Goal: Information Seeking & Learning: Learn about a topic

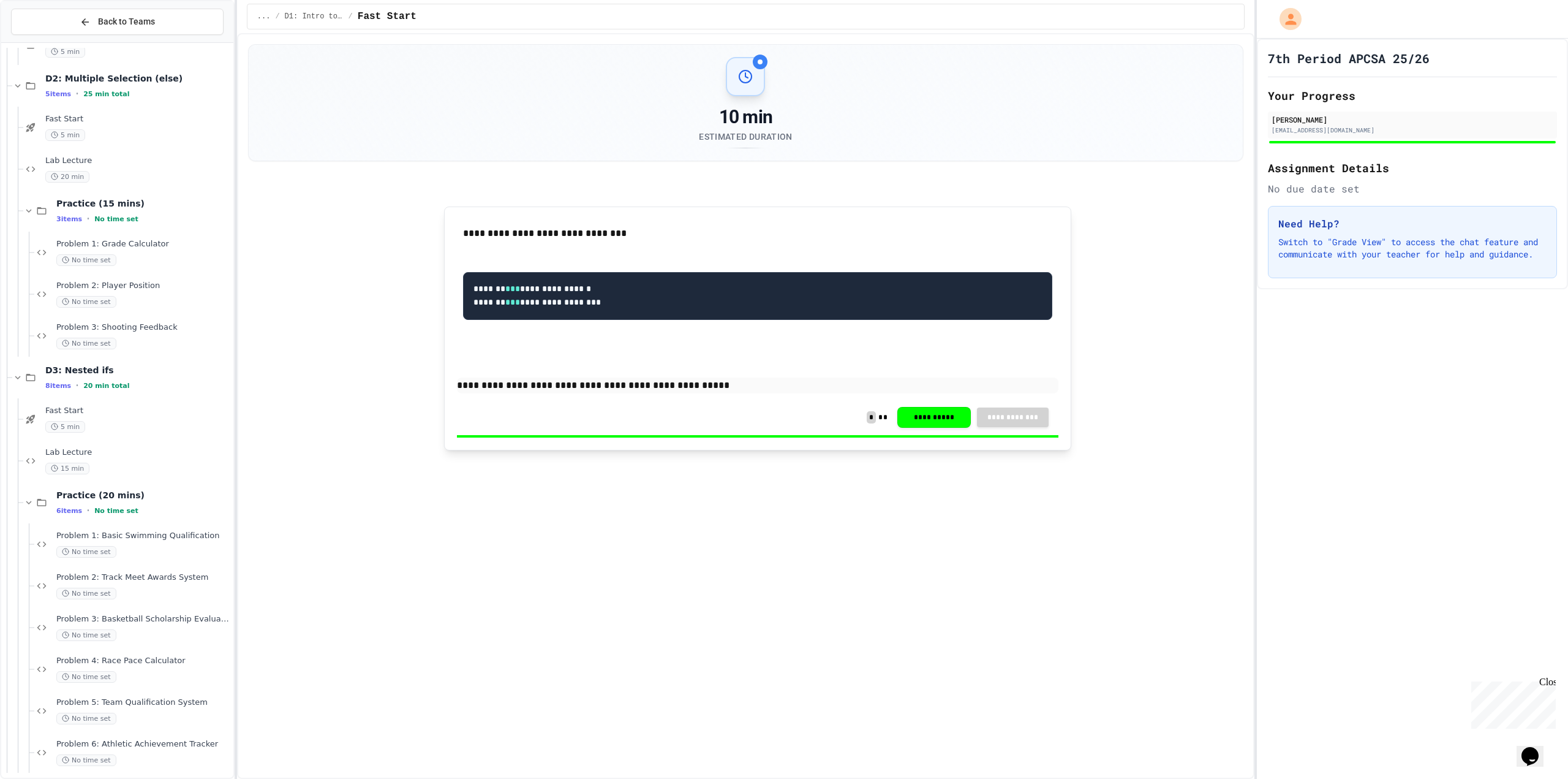
scroll to position [873, 0]
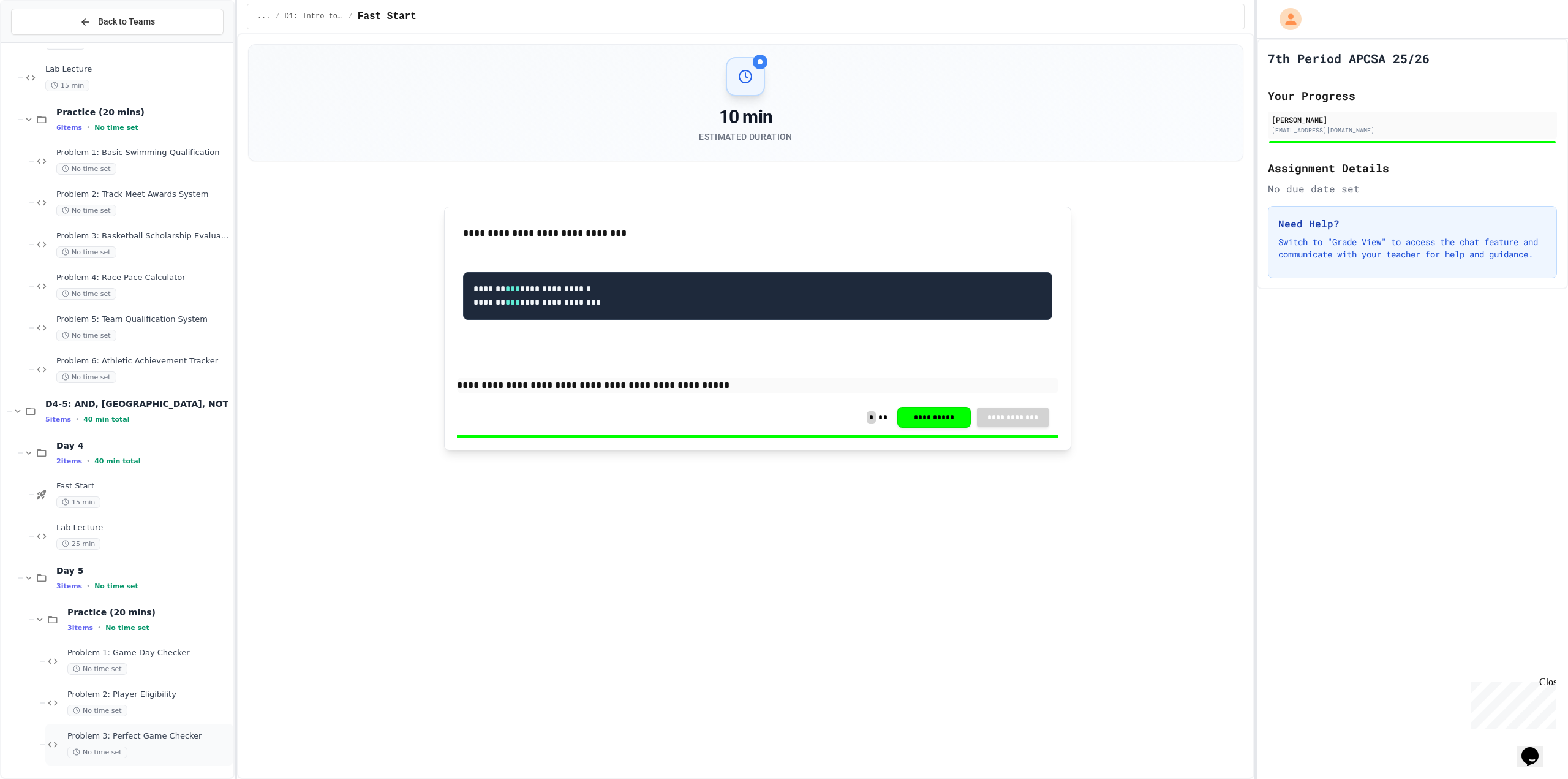
click at [161, 752] on div "No time set" at bounding box center [149, 751] width 164 height 12
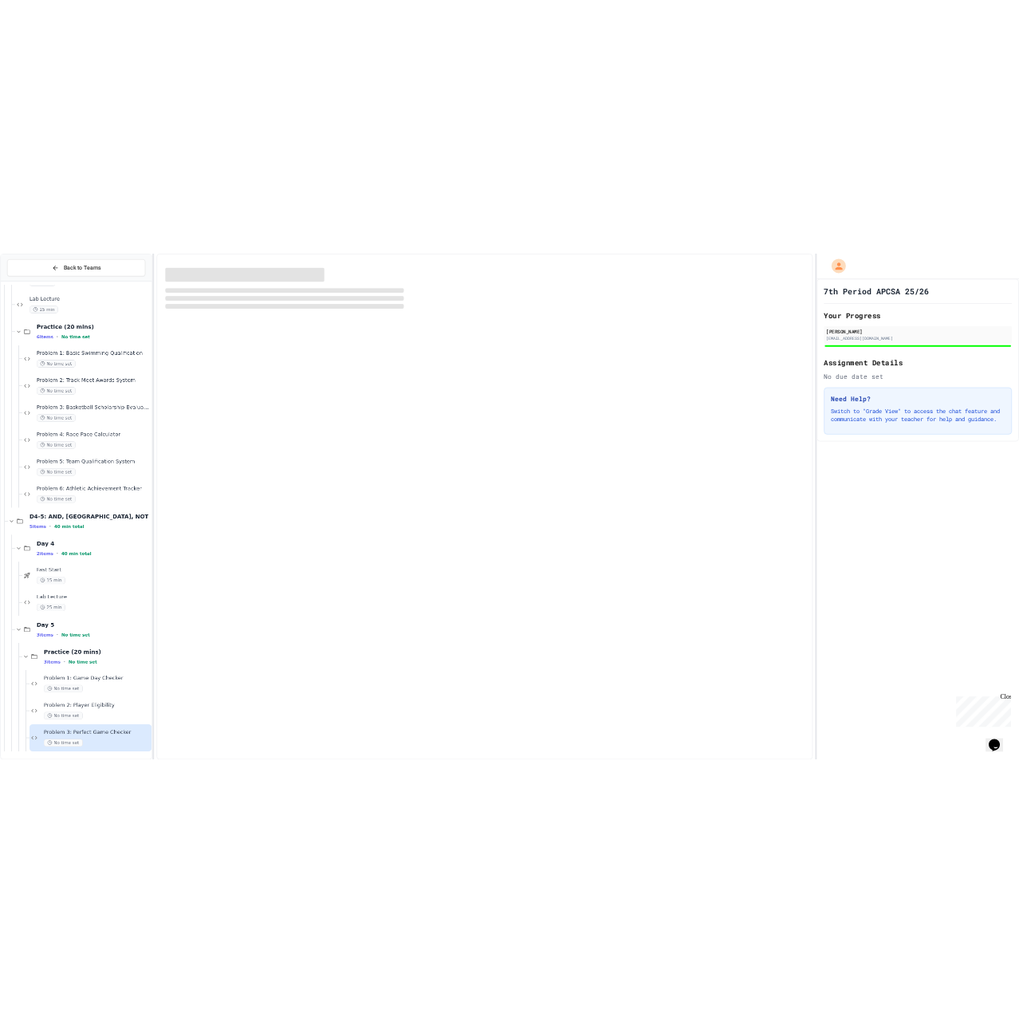
scroll to position [1117, 0]
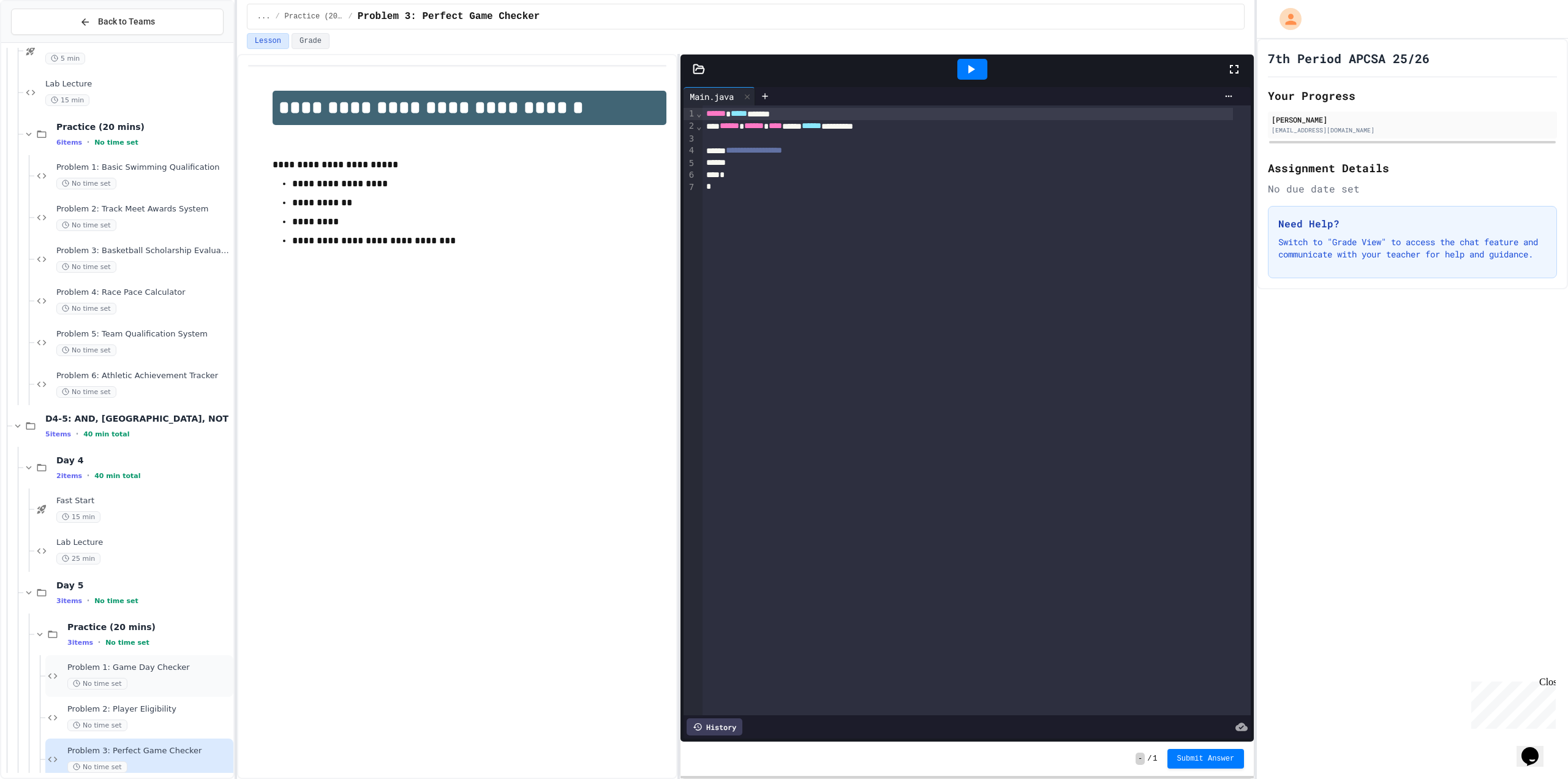
click at [166, 668] on span "Problem 1: Game Day Checker" at bounding box center [149, 668] width 164 height 11
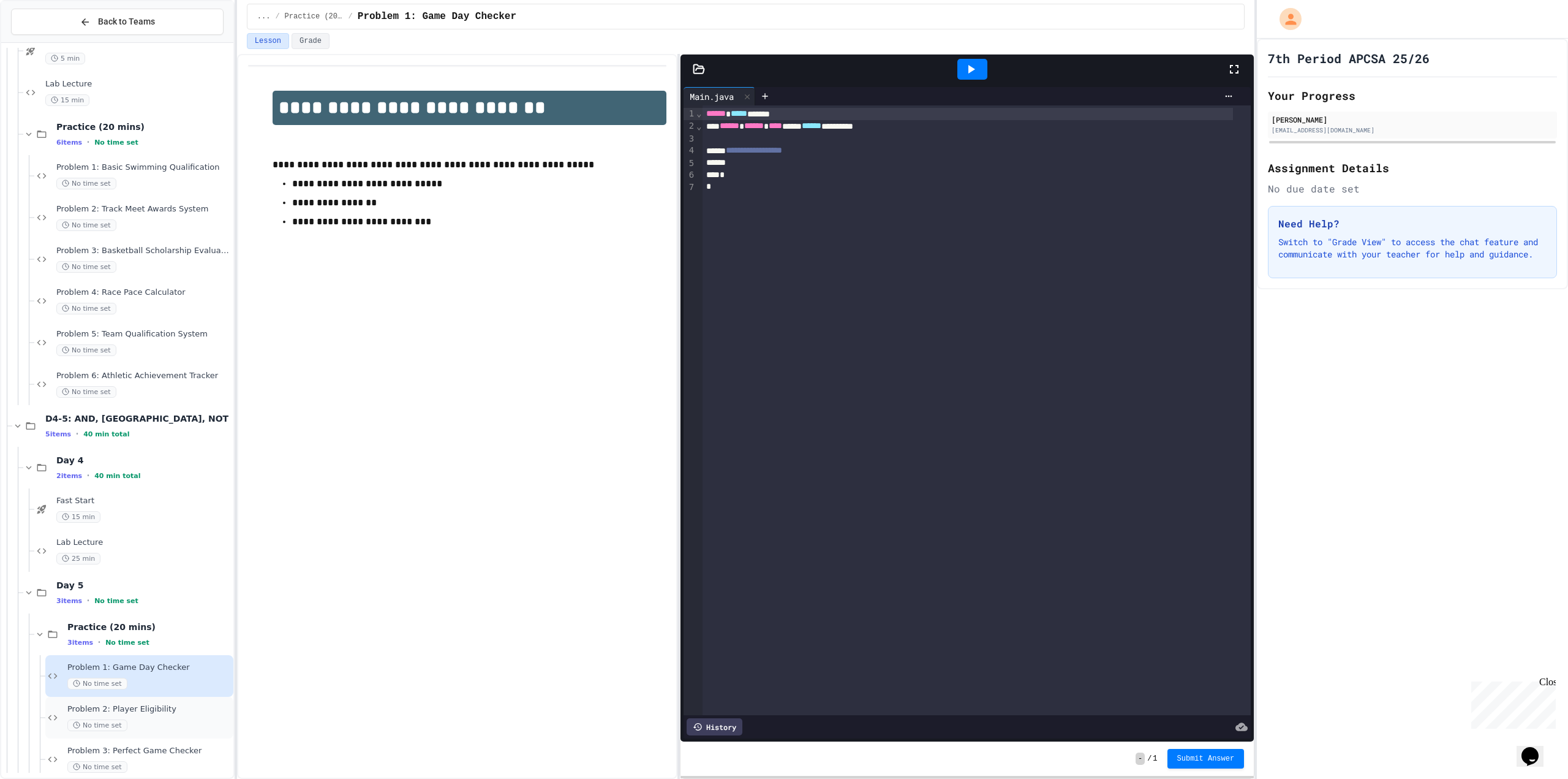
click at [157, 714] on div "Problem 2: Player Eligibility No time set" at bounding box center [149, 717] width 164 height 27
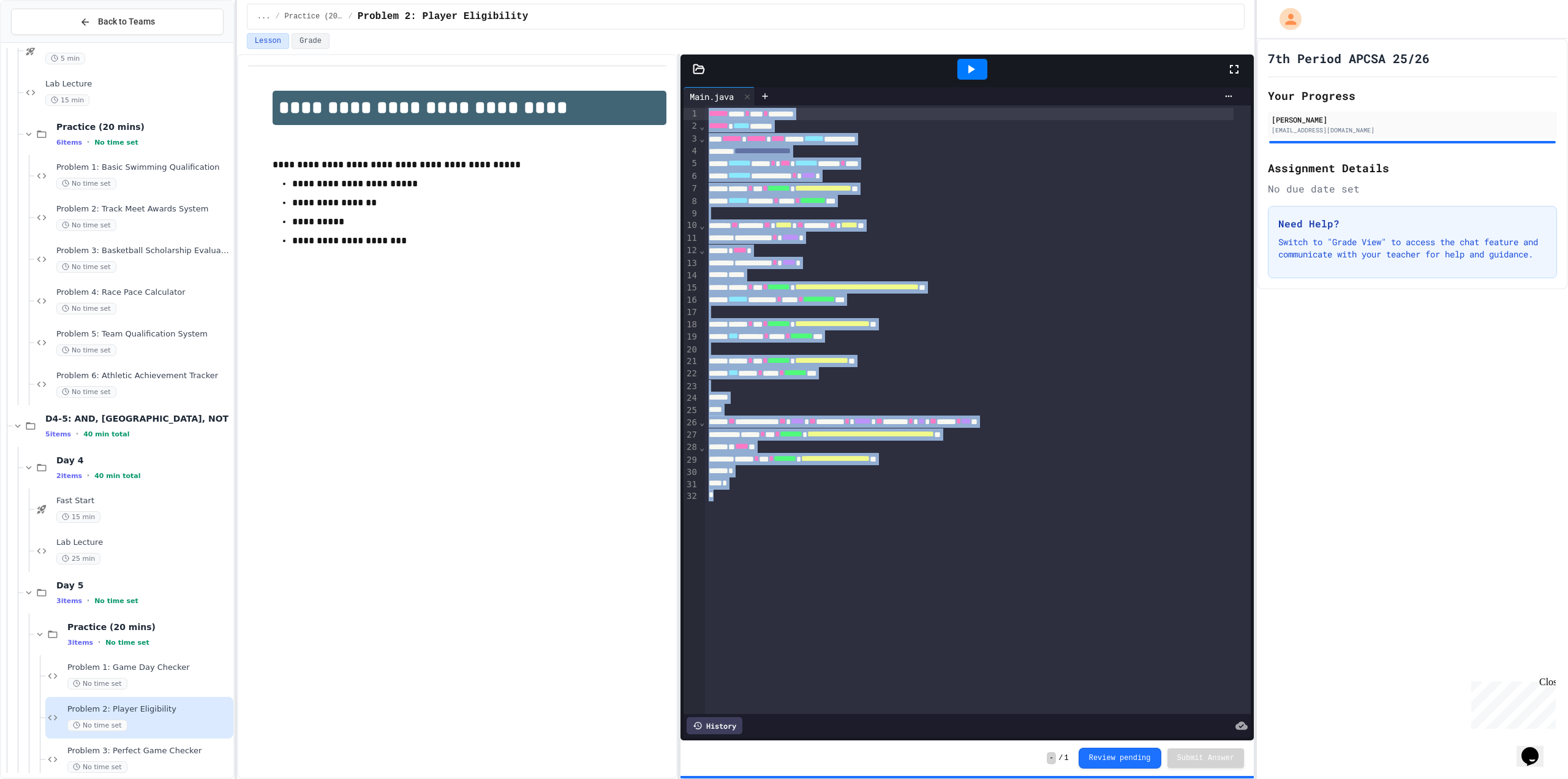
drag, startPoint x: 806, startPoint y: 527, endPoint x: 661, endPoint y: 84, distance: 466.1
click at [660, 22] on div "**********" at bounding box center [746, 390] width 1017 height 779
copy div "**********"
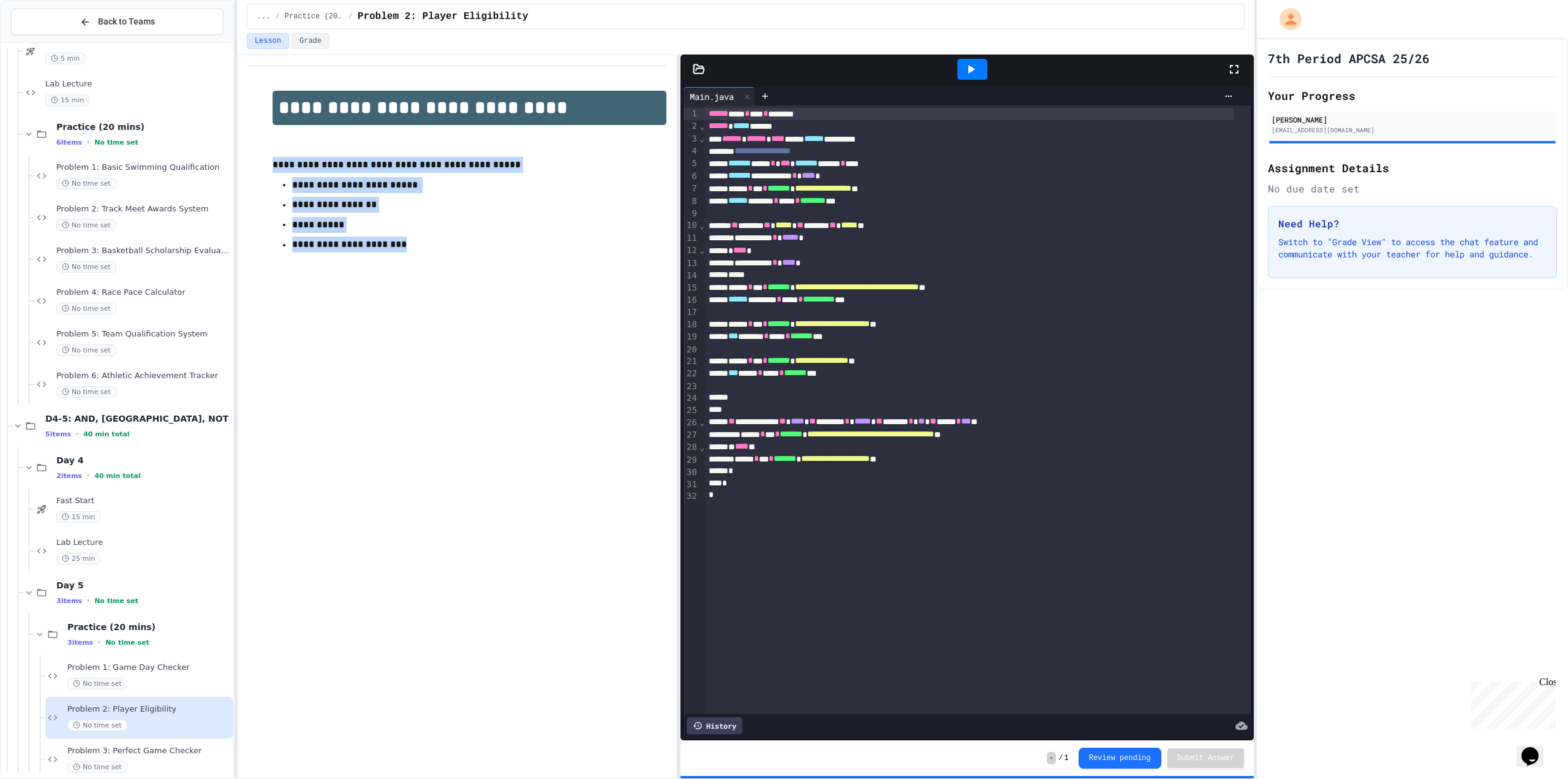
drag, startPoint x: 425, startPoint y: 247, endPoint x: 308, endPoint y: 263, distance: 118.1
click at [266, 159] on div "**********" at bounding box center [457, 188] width 418 height 220
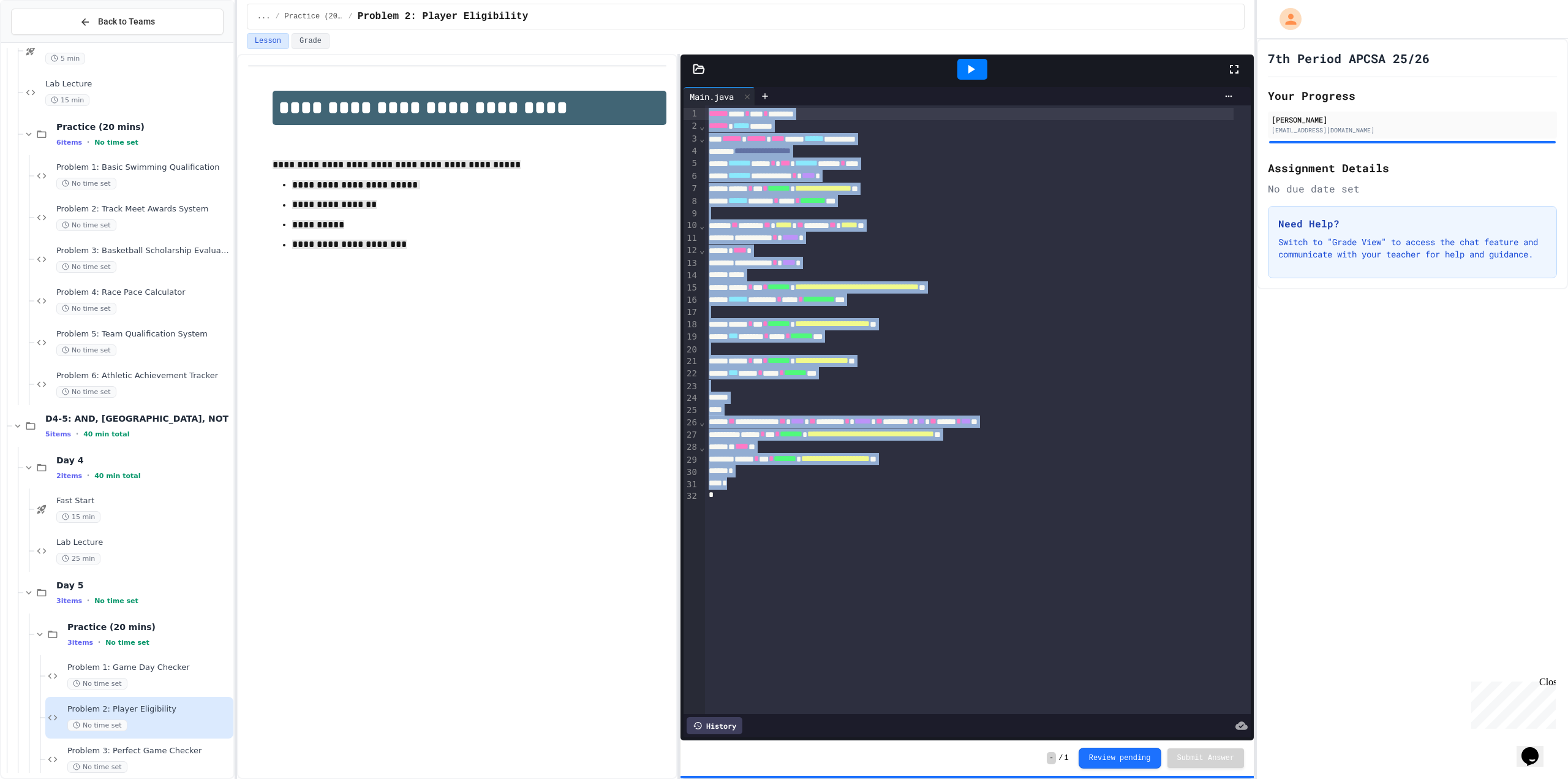
drag, startPoint x: 783, startPoint y: 502, endPoint x: 633, endPoint y: -7, distance: 530.6
click at [633, 0] on html "**********" at bounding box center [784, 390] width 1568 height 779
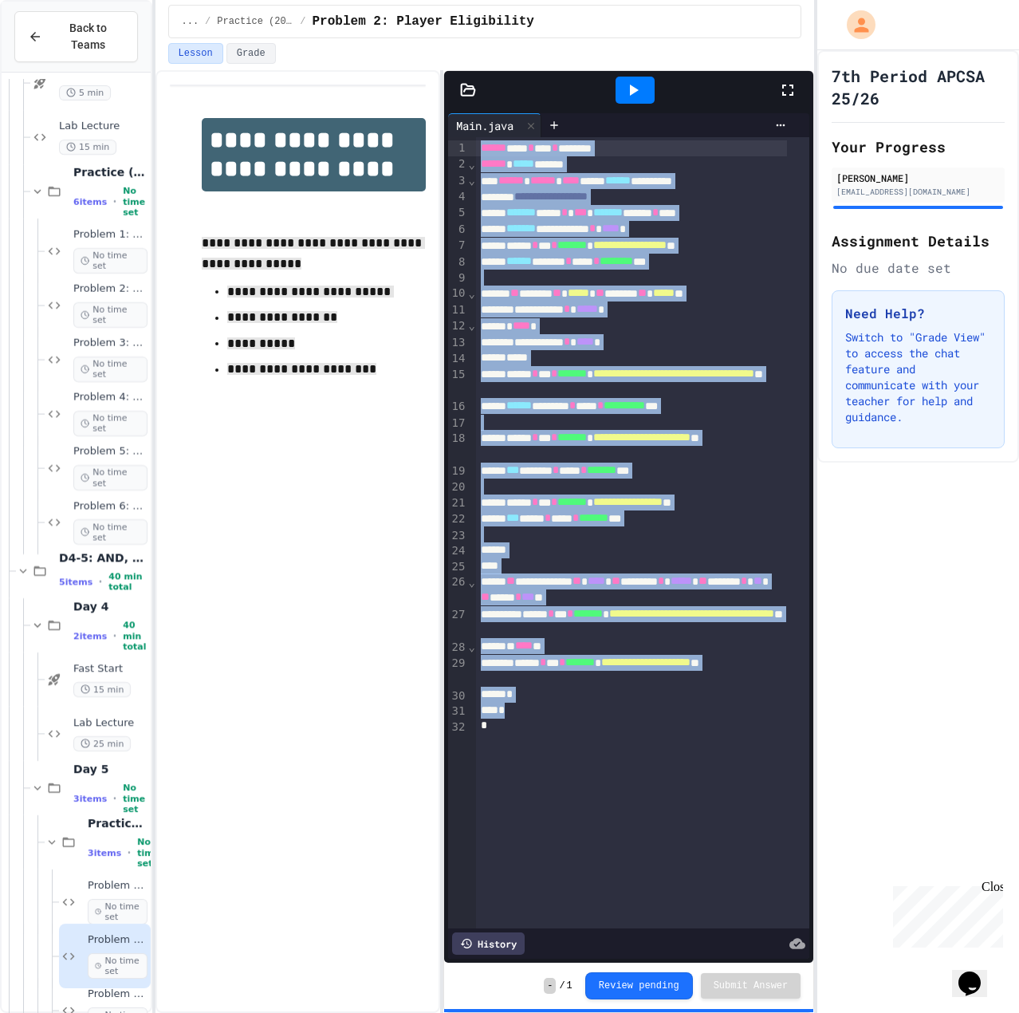
click at [565, 543] on div at bounding box center [632, 550] width 312 height 16
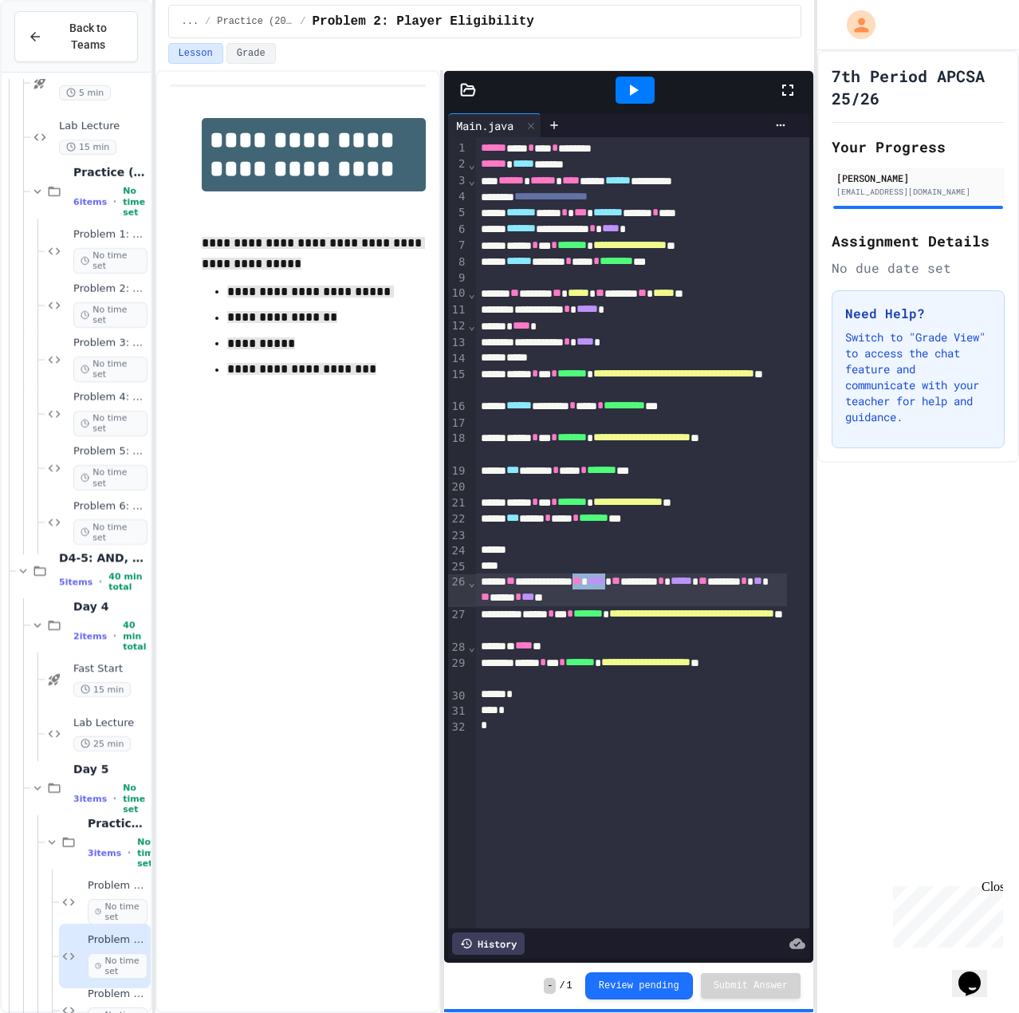
drag, startPoint x: 655, startPoint y: 582, endPoint x: 614, endPoint y: 581, distance: 40.7
click at [614, 581] on div "**********" at bounding box center [632, 589] width 312 height 33
click at [635, 95] on icon at bounding box center [633, 90] width 19 height 19
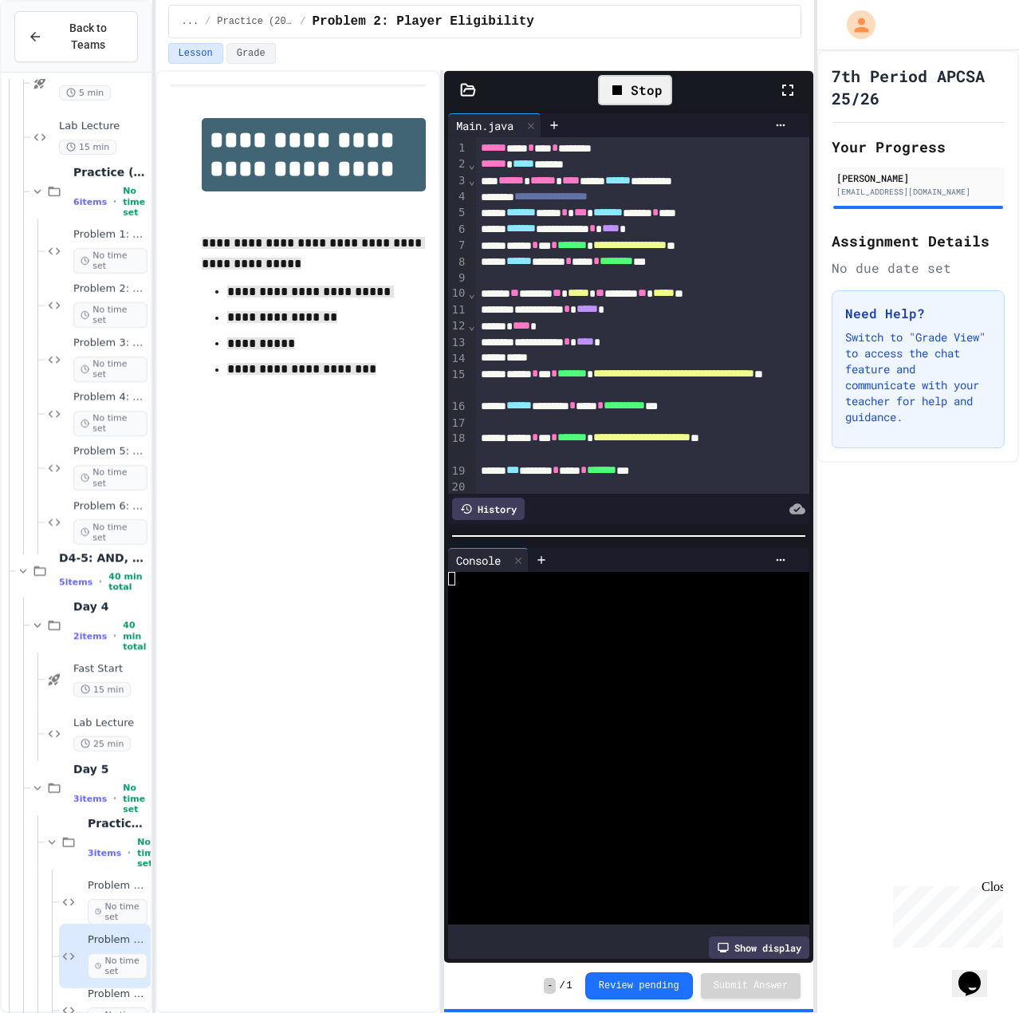
click at [581, 721] on div at bounding box center [616, 728] width 337 height 14
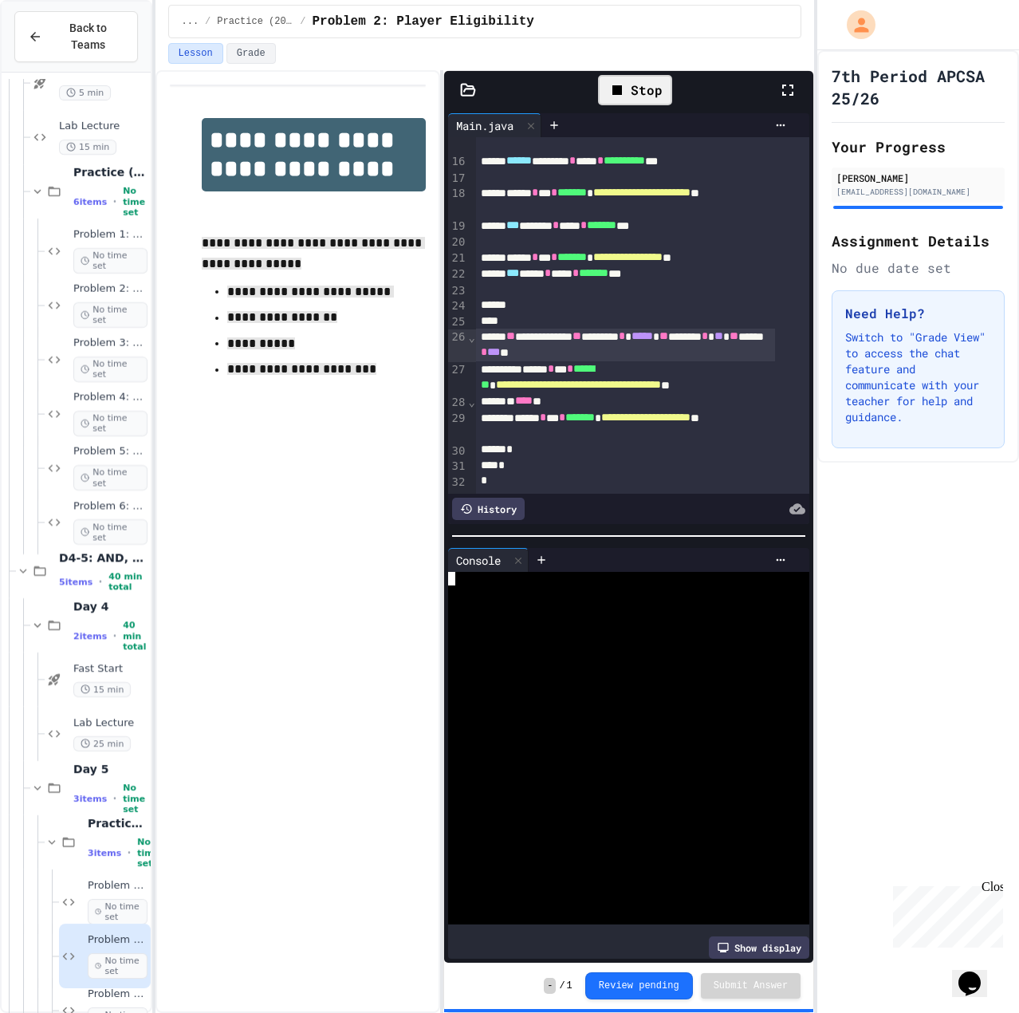
scroll to position [262, 0]
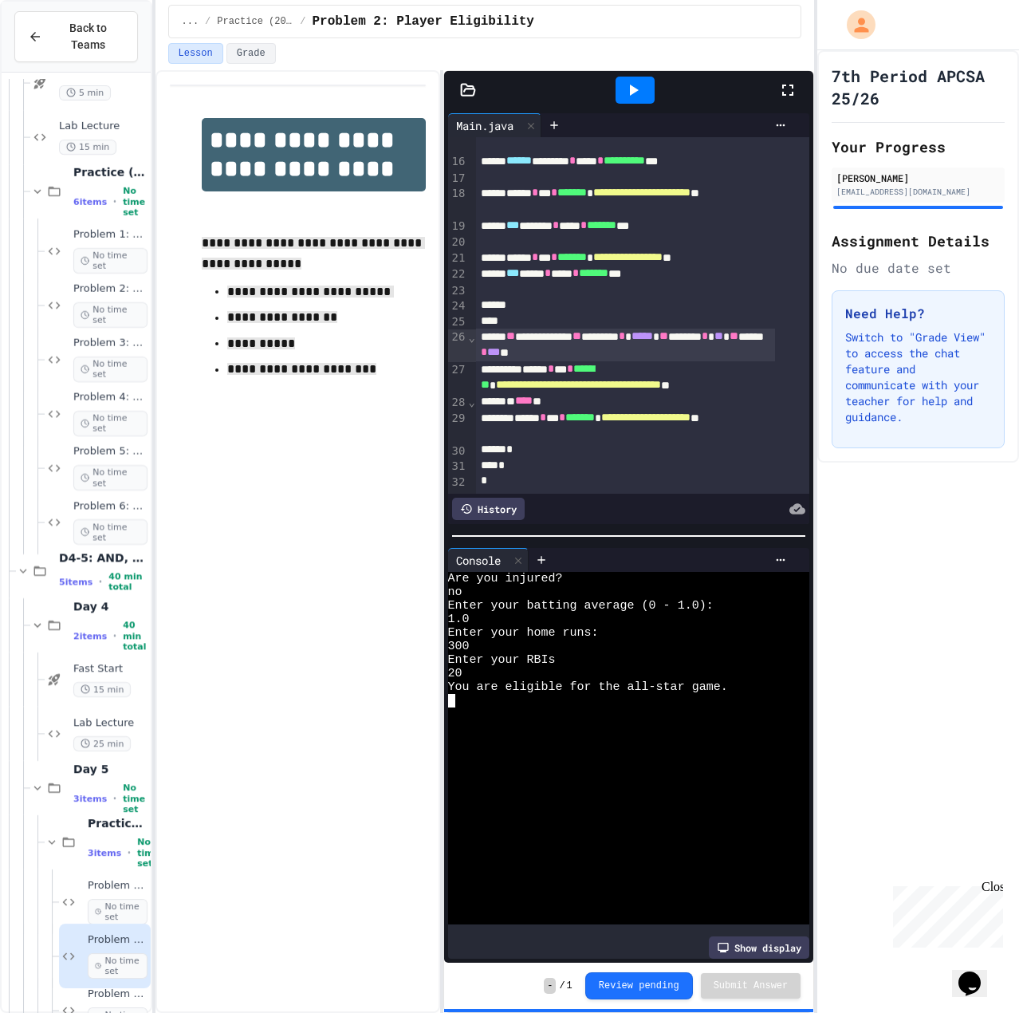
click at [646, 82] on div at bounding box center [635, 90] width 39 height 27
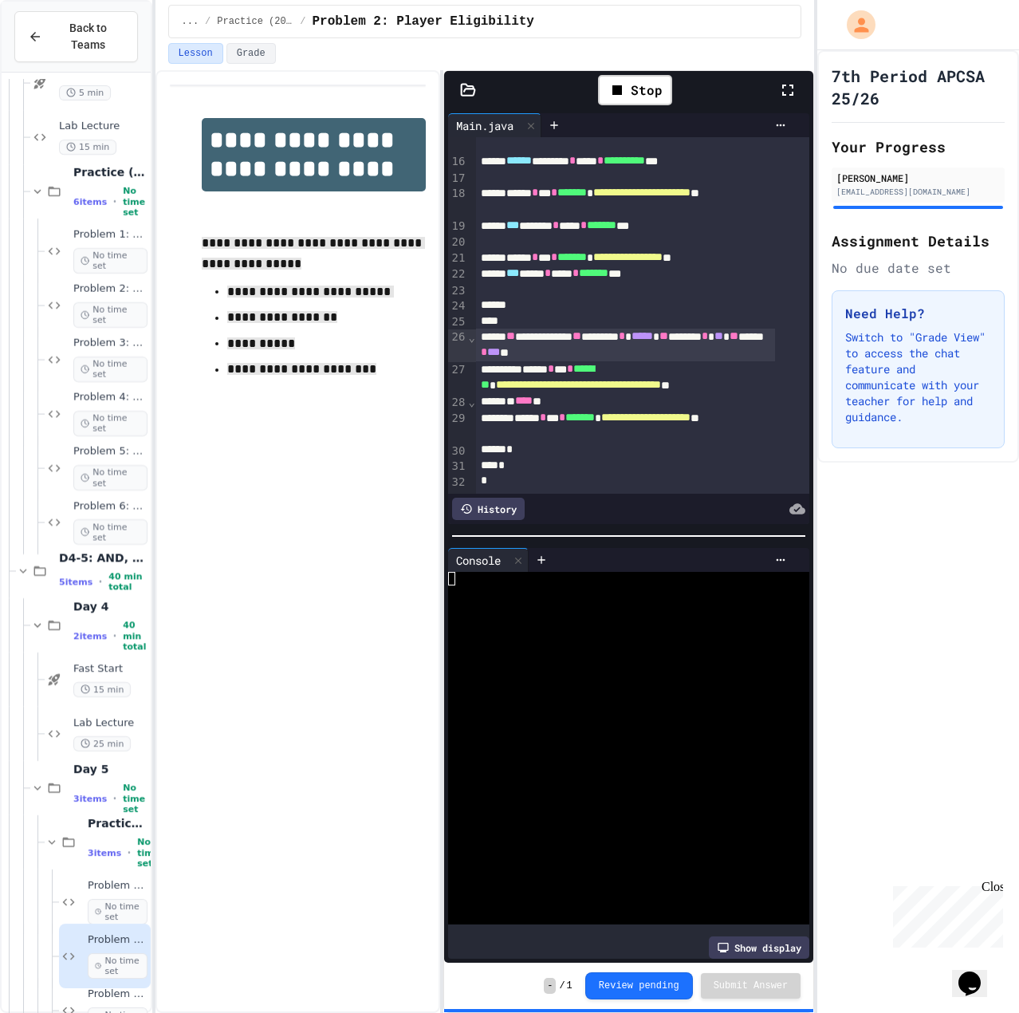
click at [597, 667] on div at bounding box center [616, 674] width 337 height 14
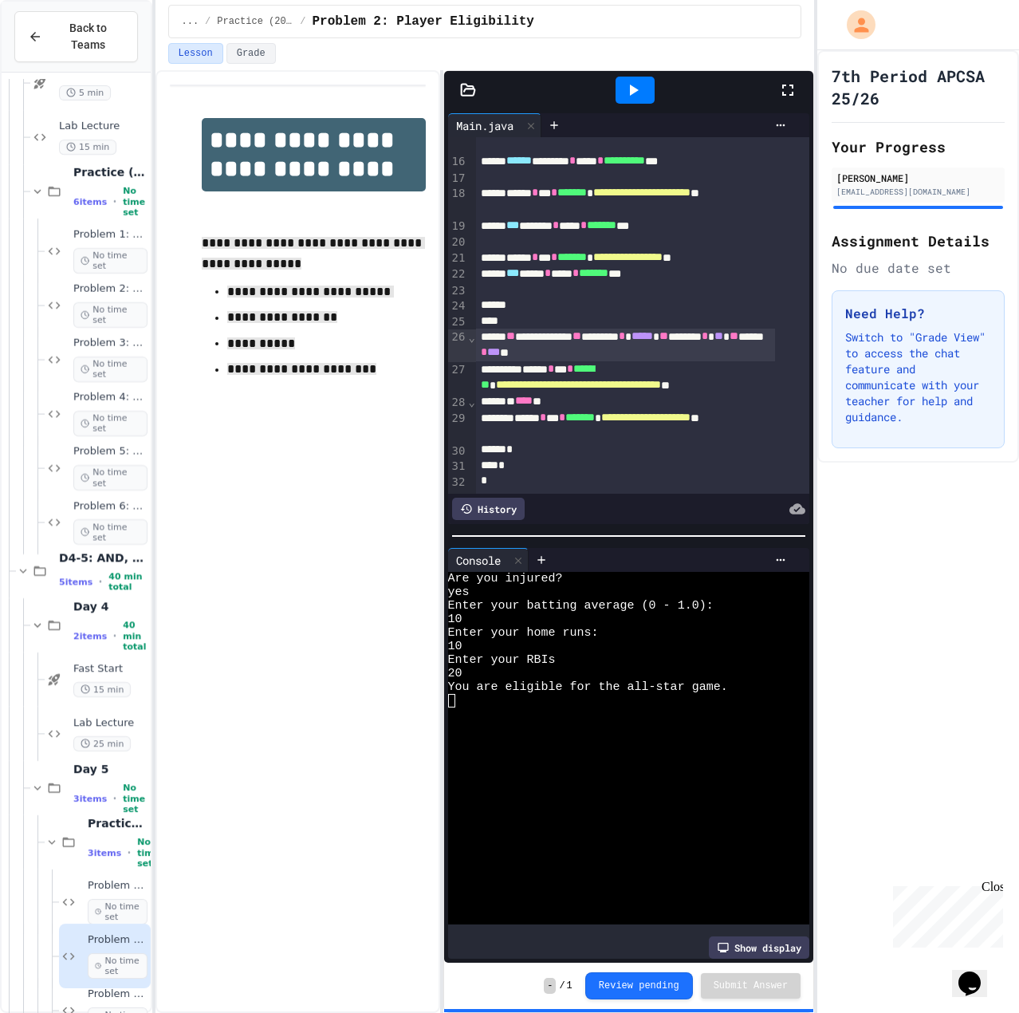
click at [611, 329] on div "**********" at bounding box center [626, 345] width 300 height 33
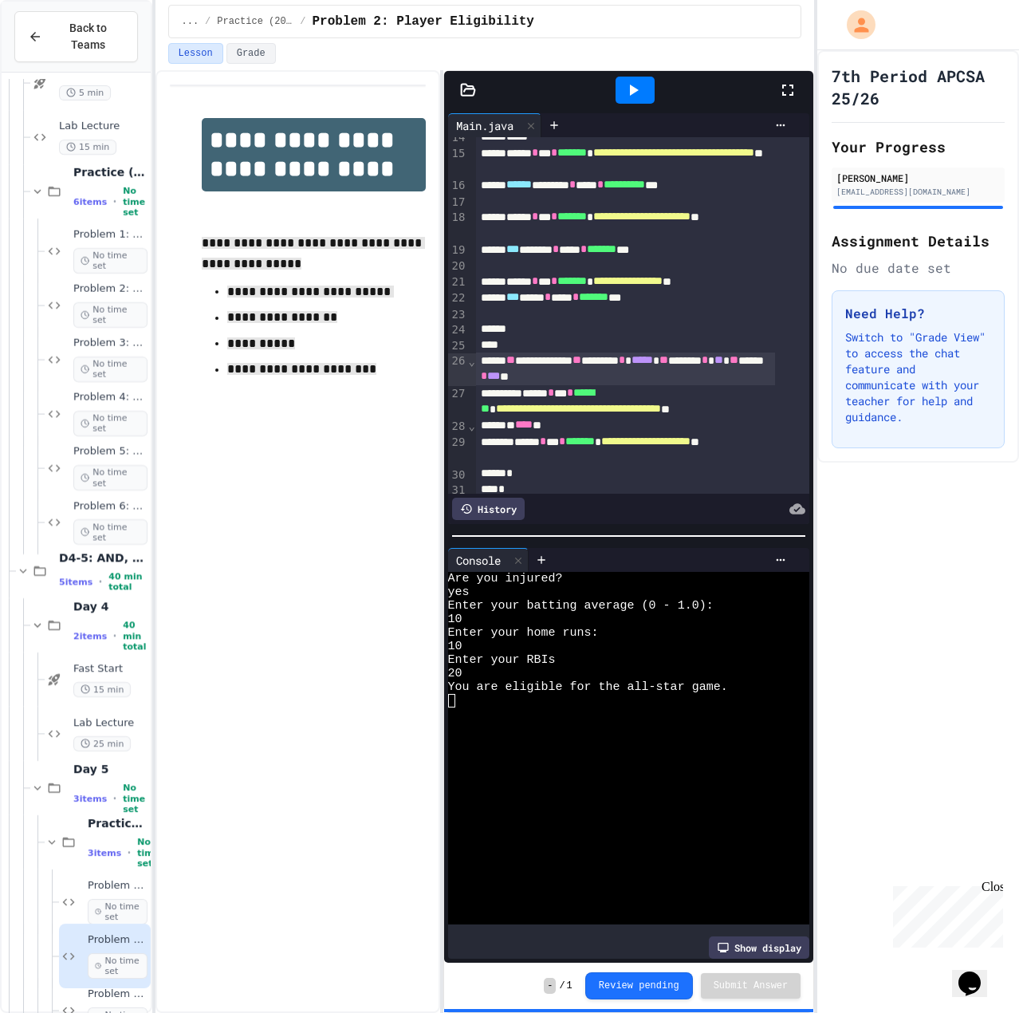
scroll to position [183, 0]
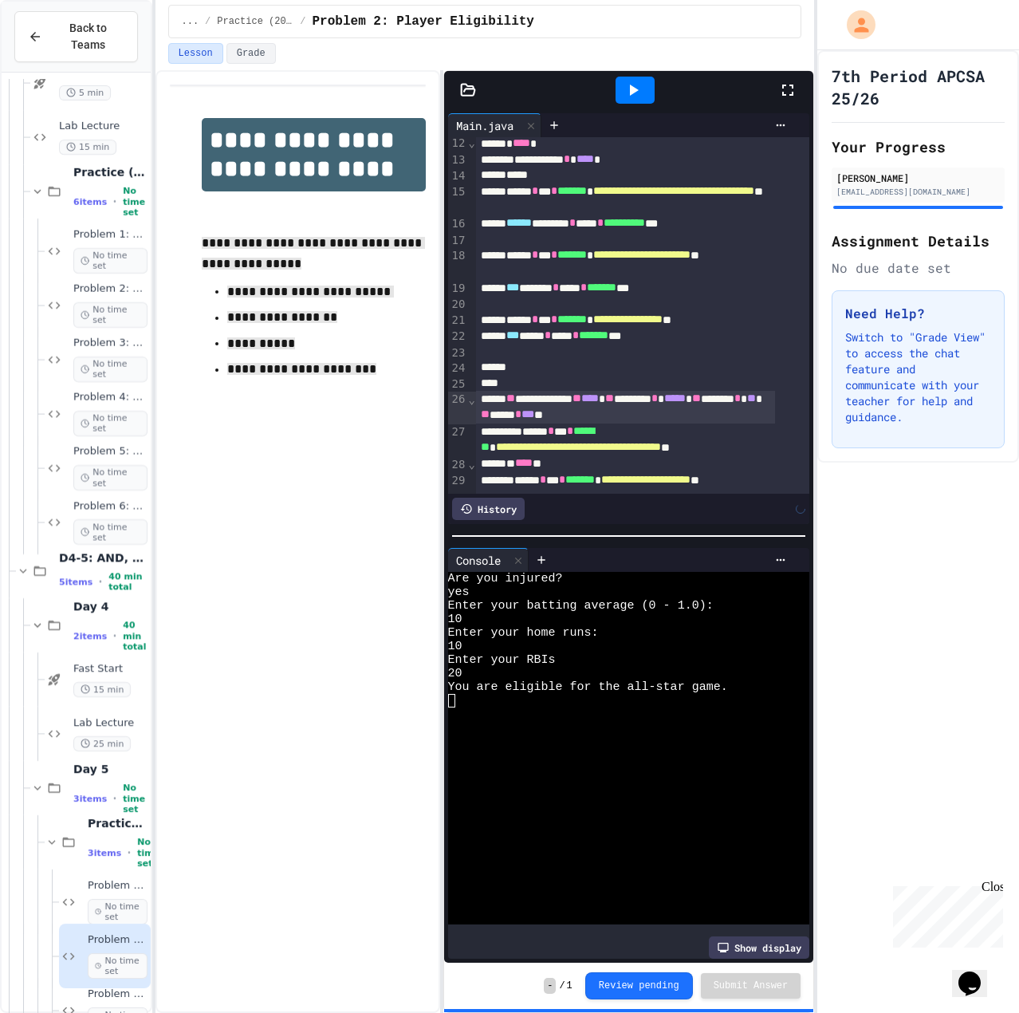
click at [581, 402] on span "**" at bounding box center [577, 397] width 9 height 11
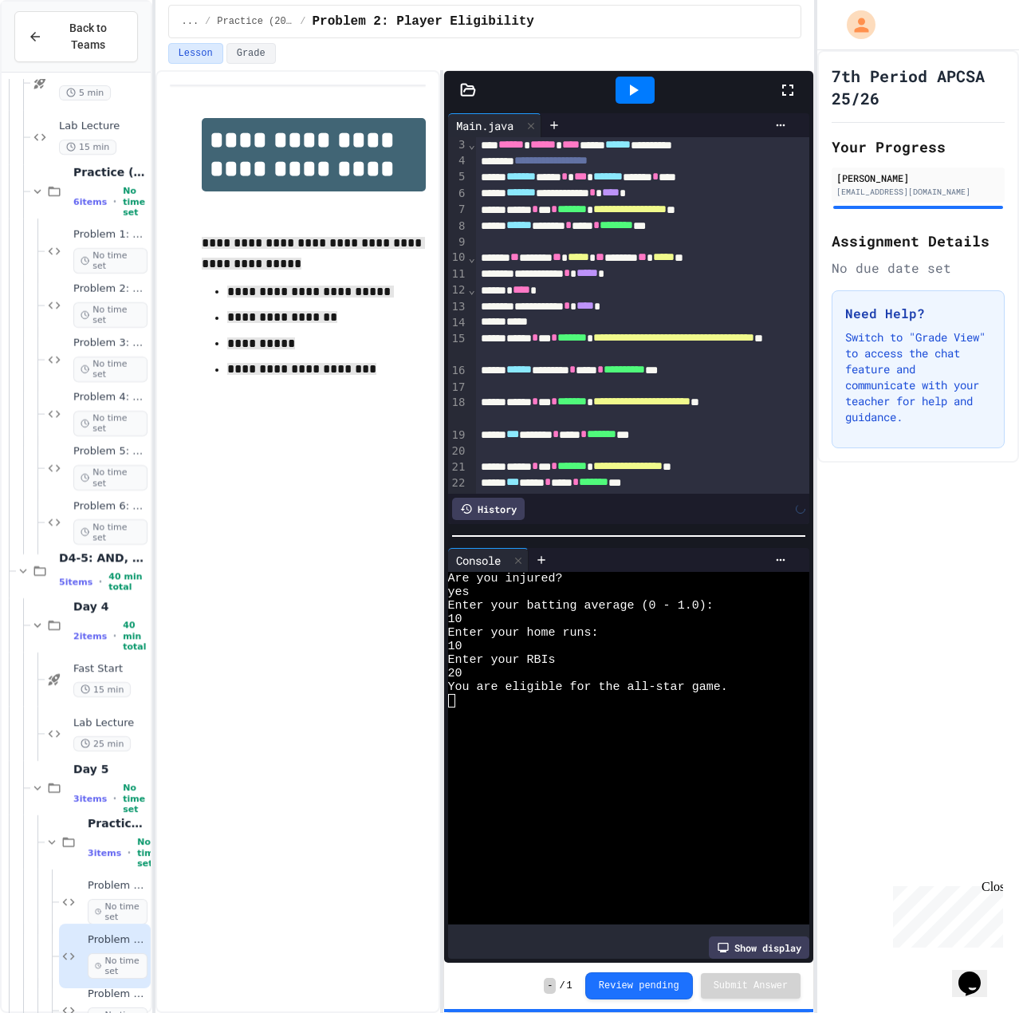
scroll to position [23, 0]
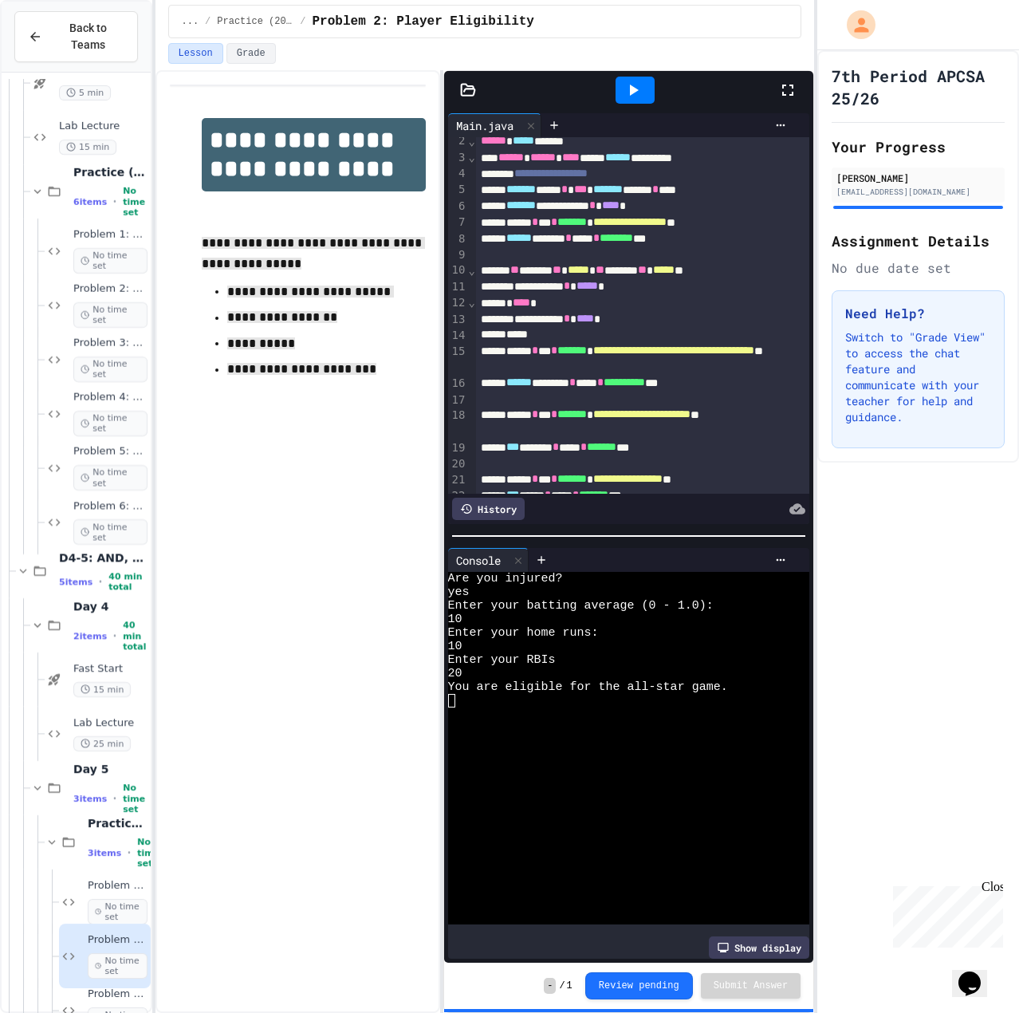
click at [644, 122] on div at bounding box center [680, 125] width 227 height 13
click at [637, 108] on div at bounding box center [635, 90] width 55 height 43
click at [633, 93] on icon at bounding box center [634, 90] width 9 height 11
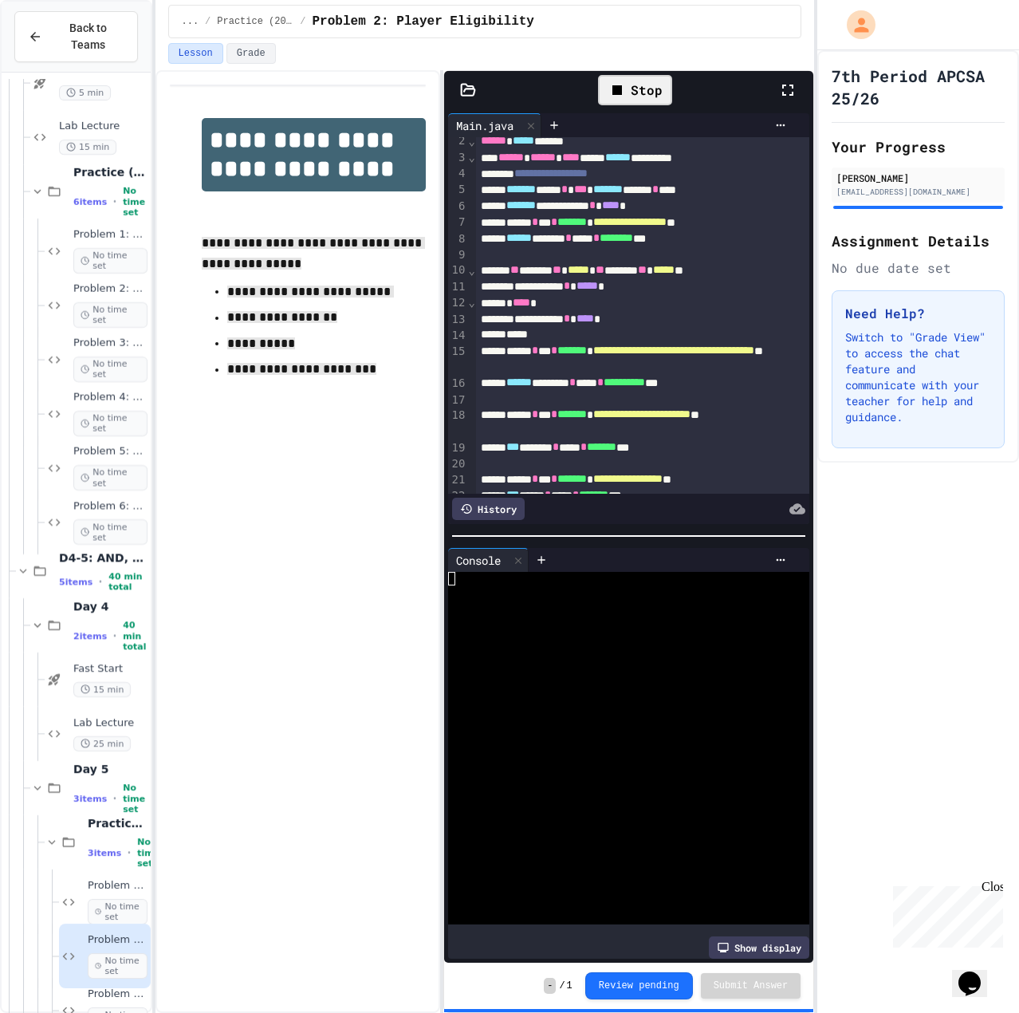
scroll to position [262, 0]
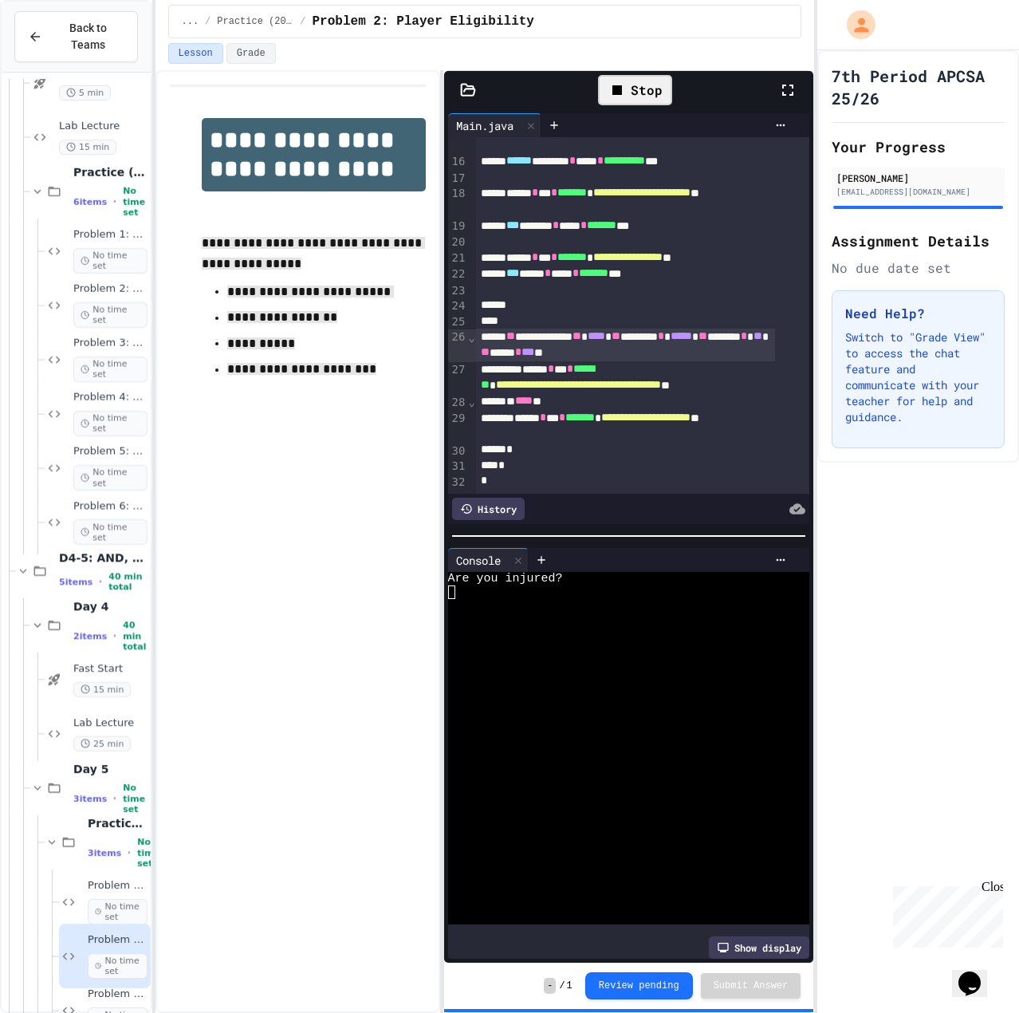
click at [624, 629] on div at bounding box center [616, 633] width 337 height 14
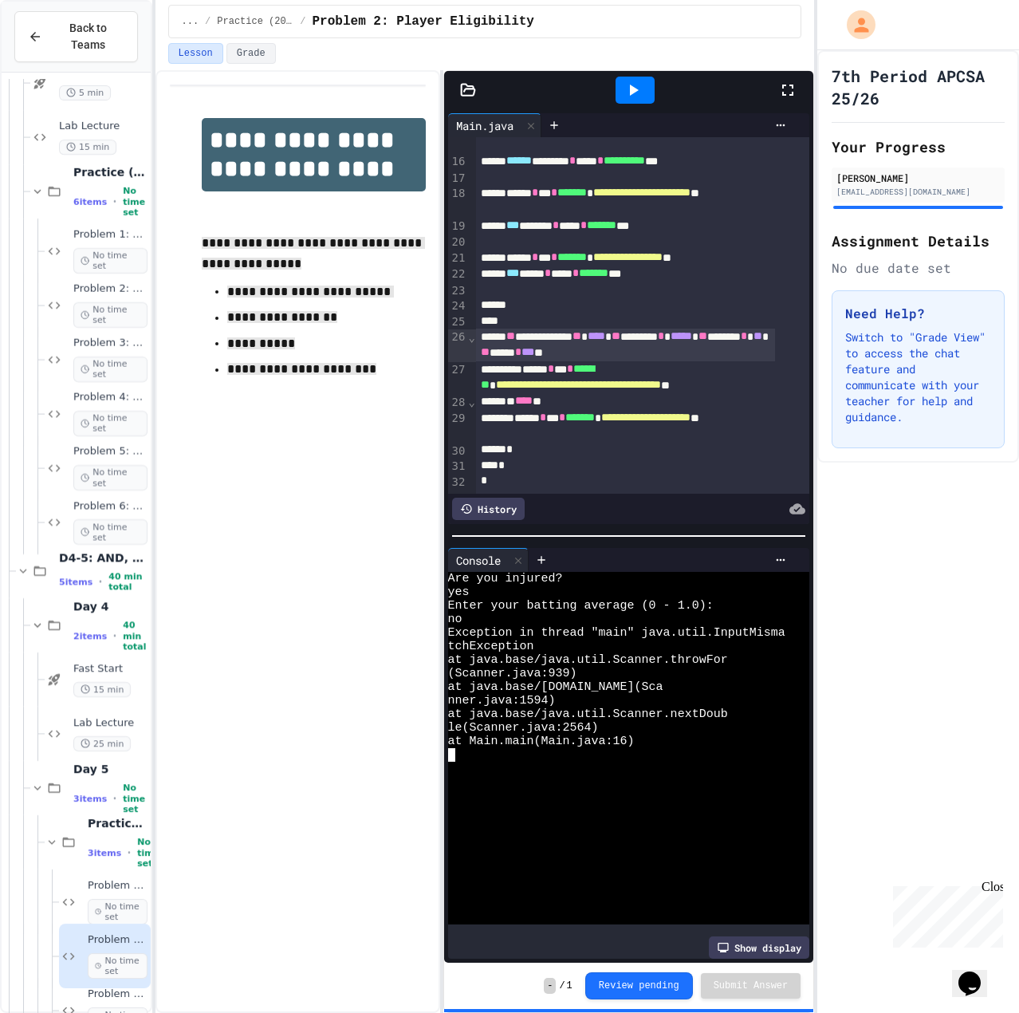
click at [624, 89] on icon at bounding box center [633, 90] width 19 height 19
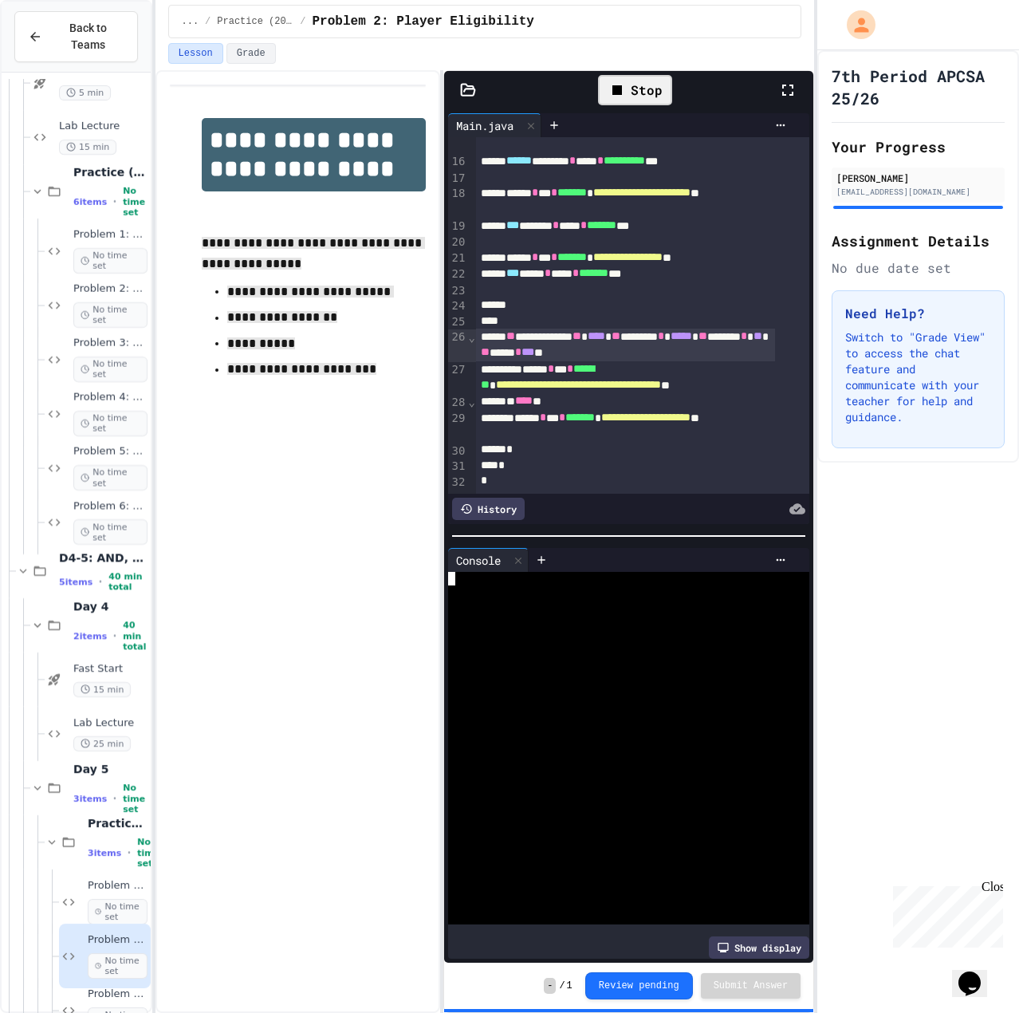
click at [489, 667] on div at bounding box center [616, 674] width 337 height 14
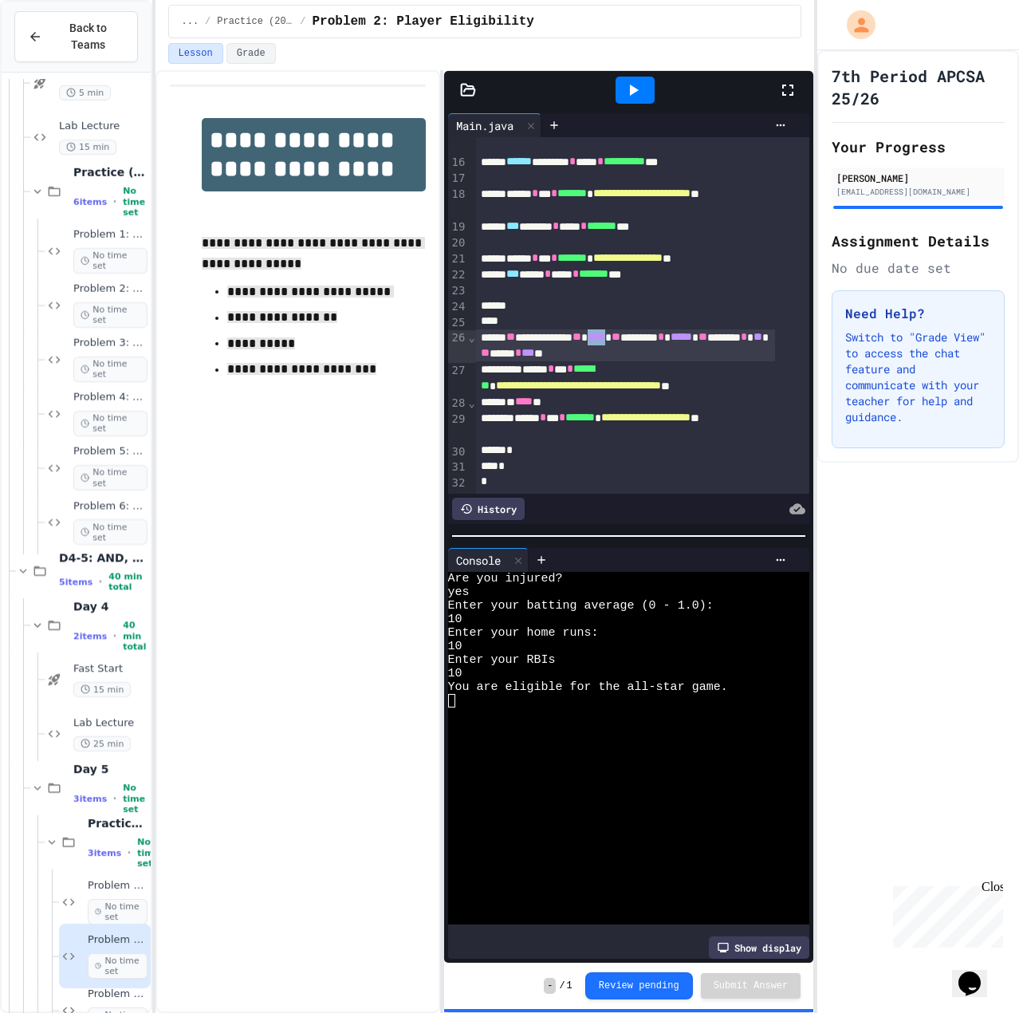
drag, startPoint x: 656, startPoint y: 318, endPoint x: 634, endPoint y: 319, distance: 21.5
click at [605, 331] on span "****" at bounding box center [597, 336] width 18 height 11
click at [647, 93] on div at bounding box center [635, 90] width 39 height 27
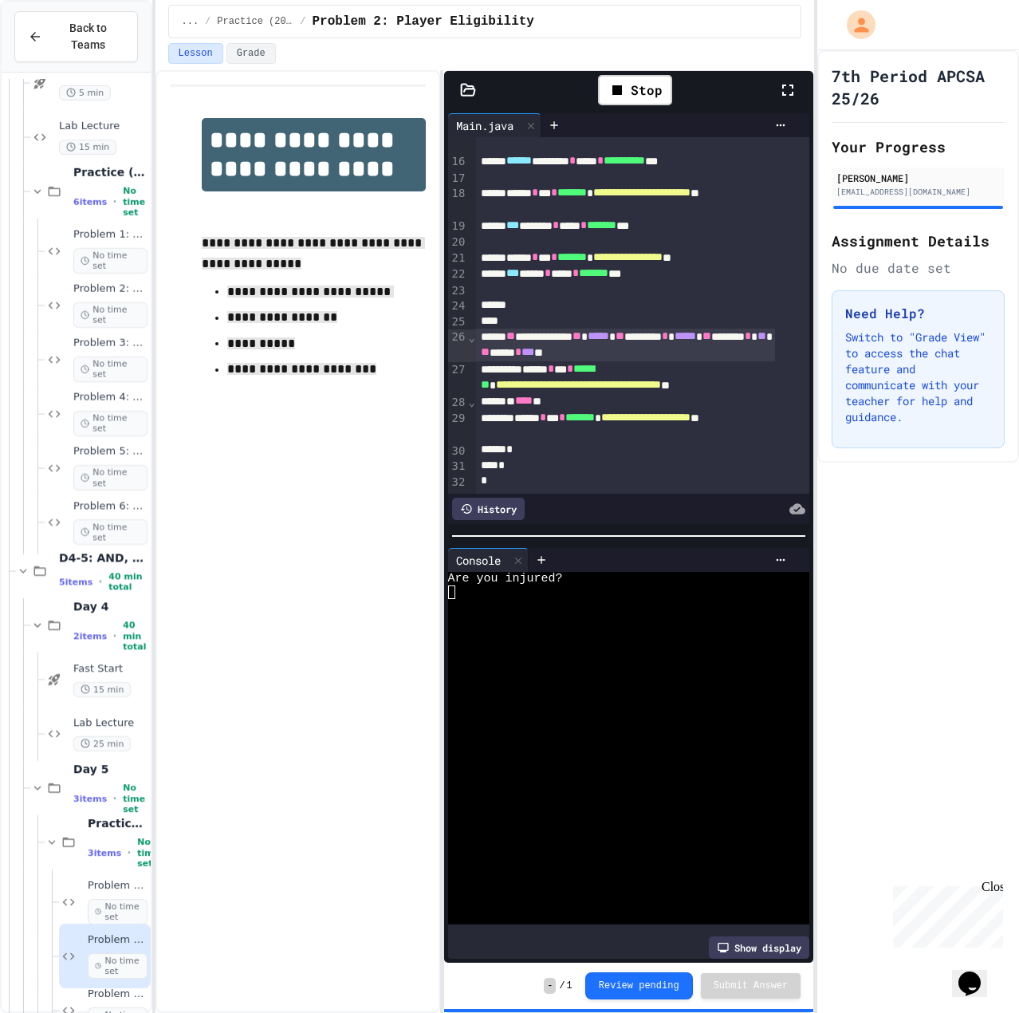
click at [557, 626] on div at bounding box center [616, 633] width 337 height 14
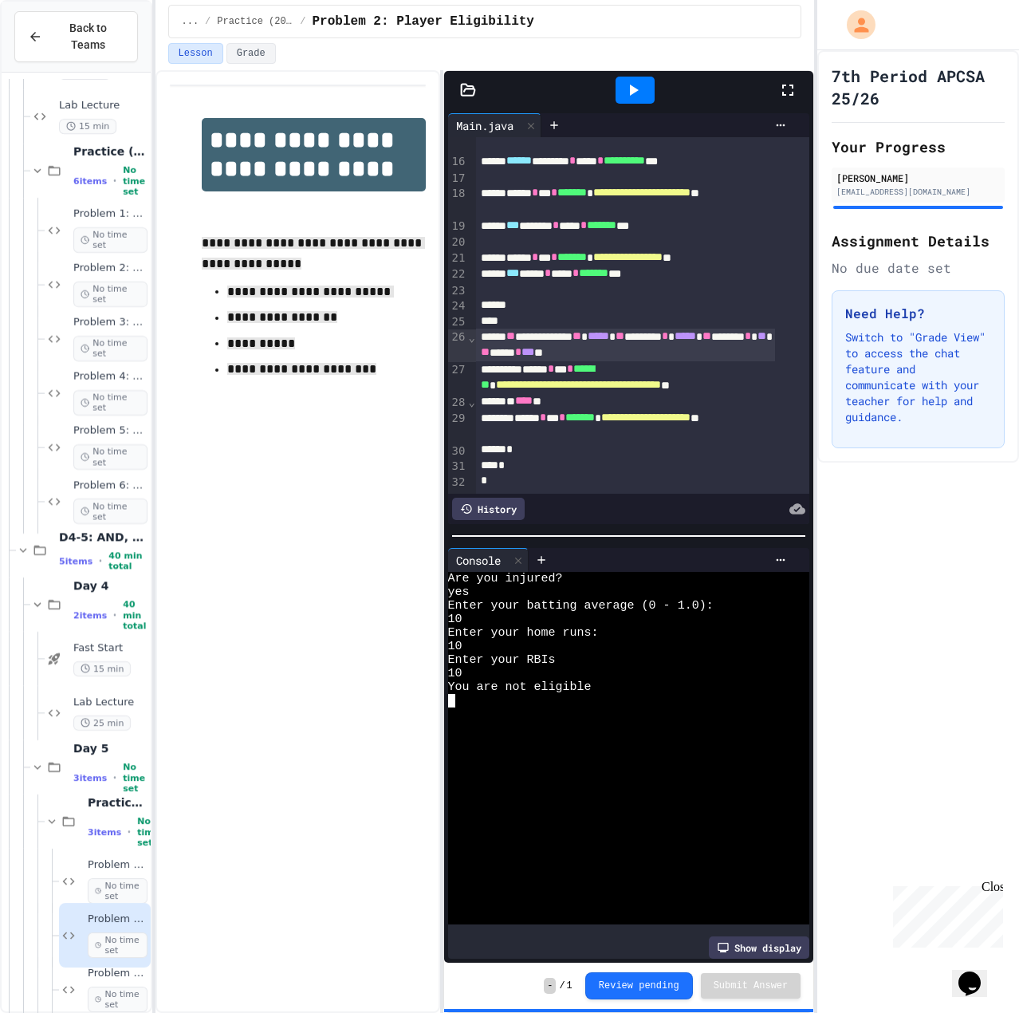
scroll to position [1160, 0]
click at [86, 718] on icon at bounding box center [86, 723] width 10 height 10
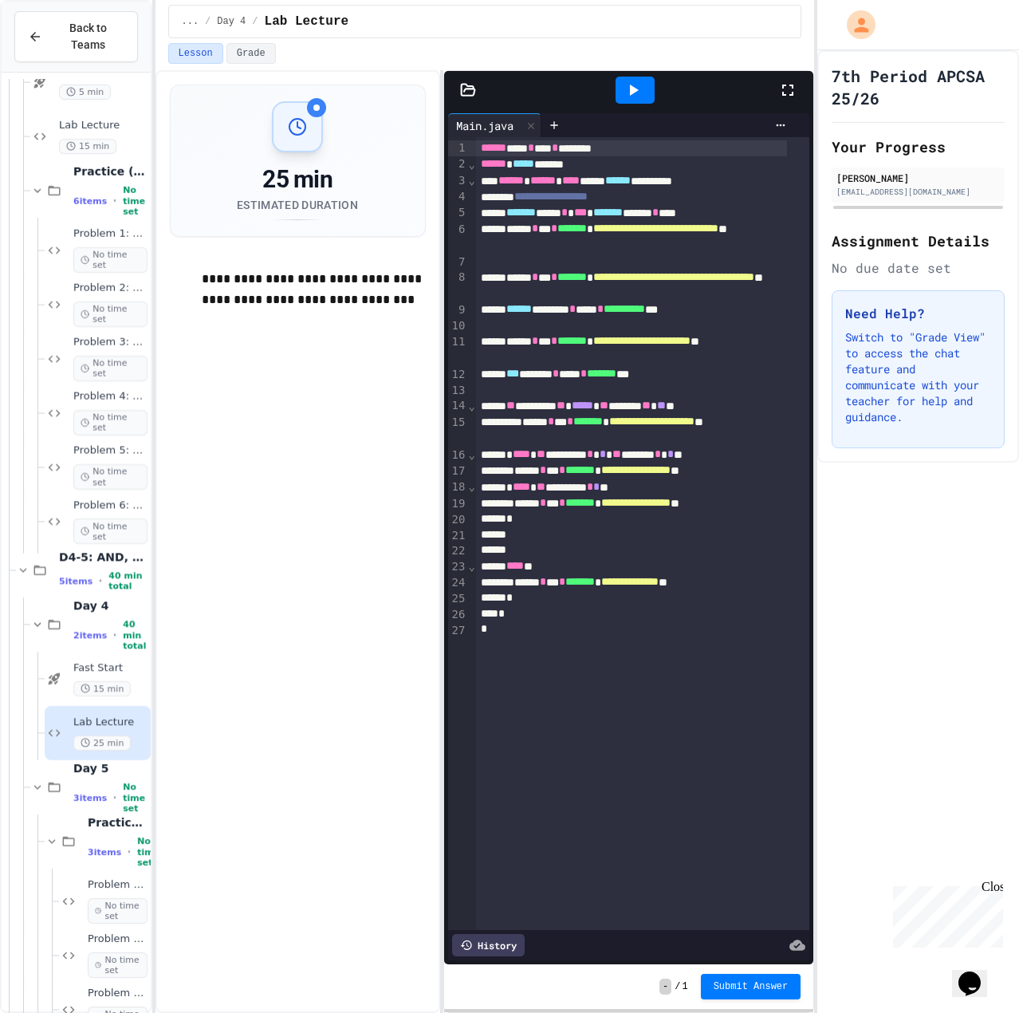
click at [92, 717] on div "Lab Lecture 25 min" at bounding box center [110, 732] width 74 height 35
click at [83, 526] on icon at bounding box center [85, 531] width 9 height 10
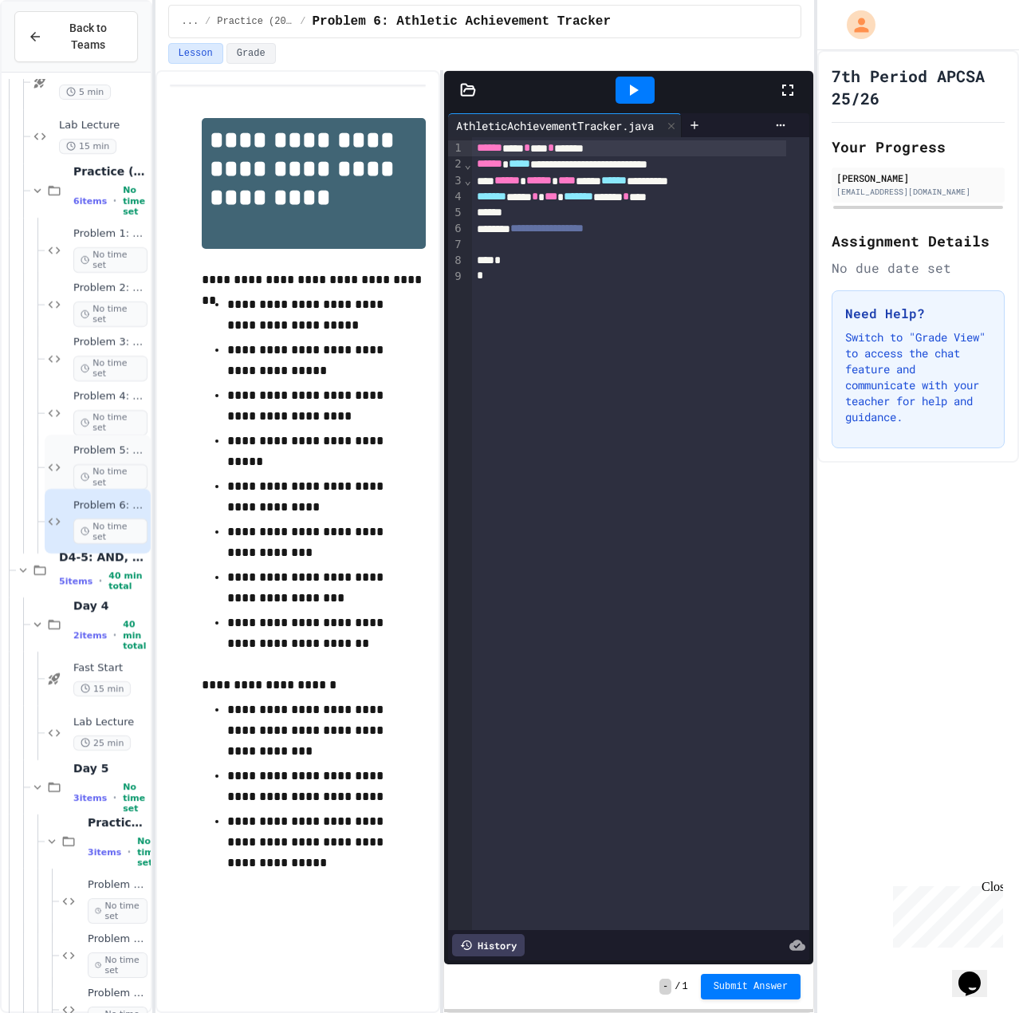
click at [93, 464] on span "No time set" at bounding box center [110, 477] width 74 height 26
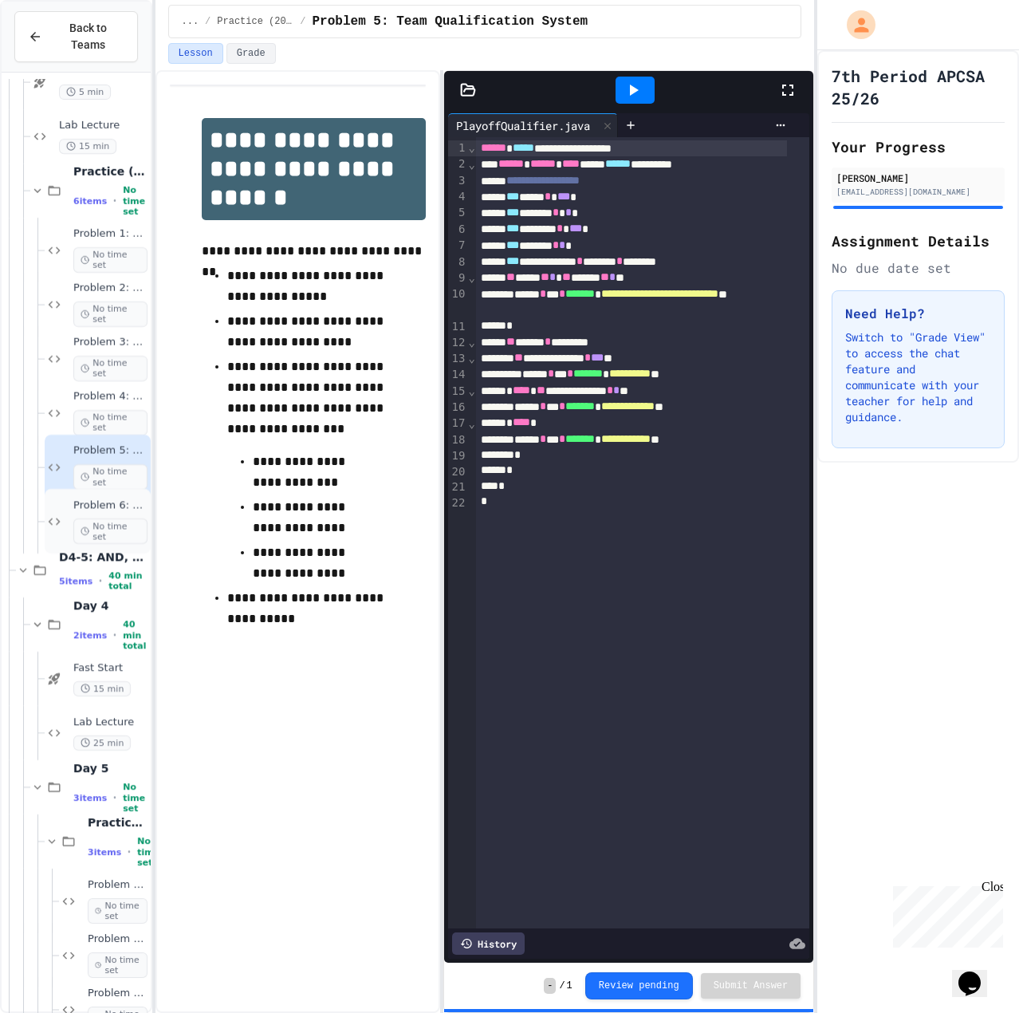
click at [97, 498] on span "Problem 6: Athletic Achievement Tracker" at bounding box center [110, 505] width 74 height 14
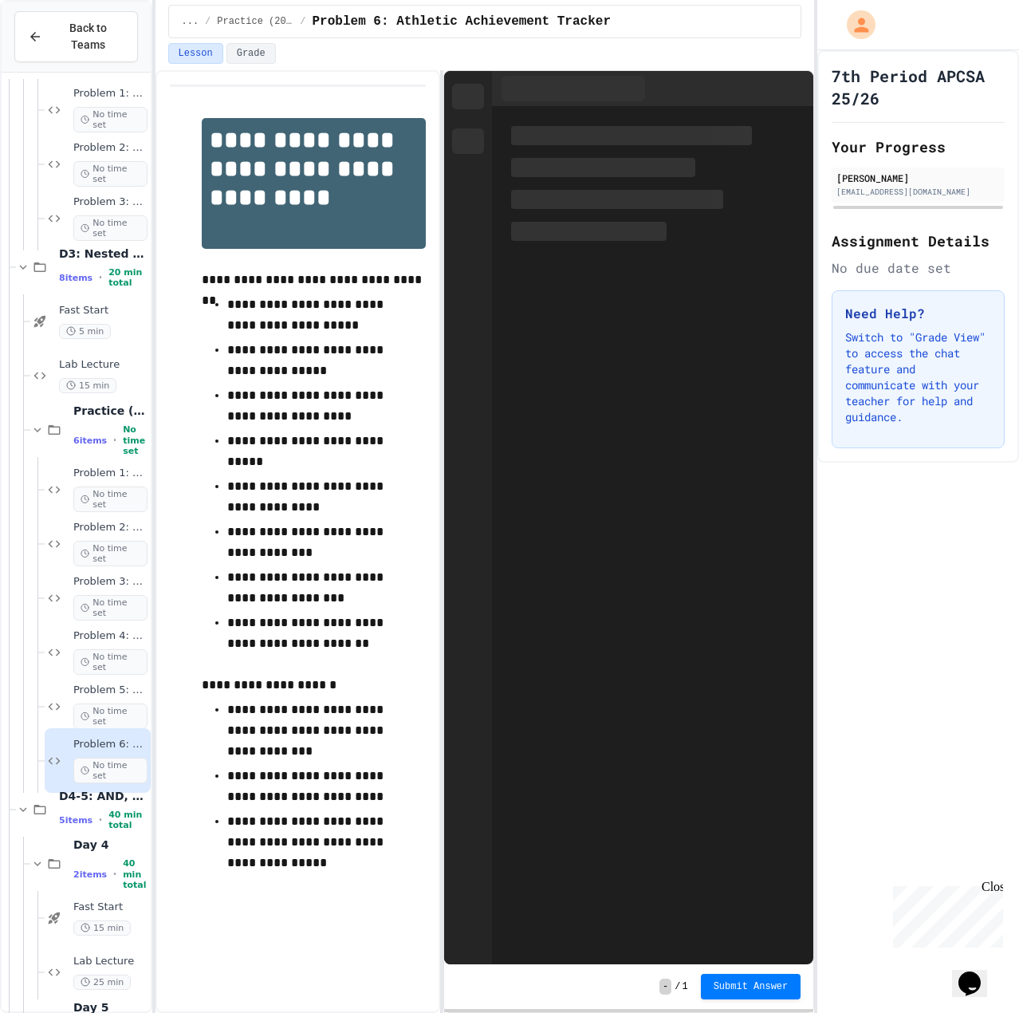
scroll to position [799, 0]
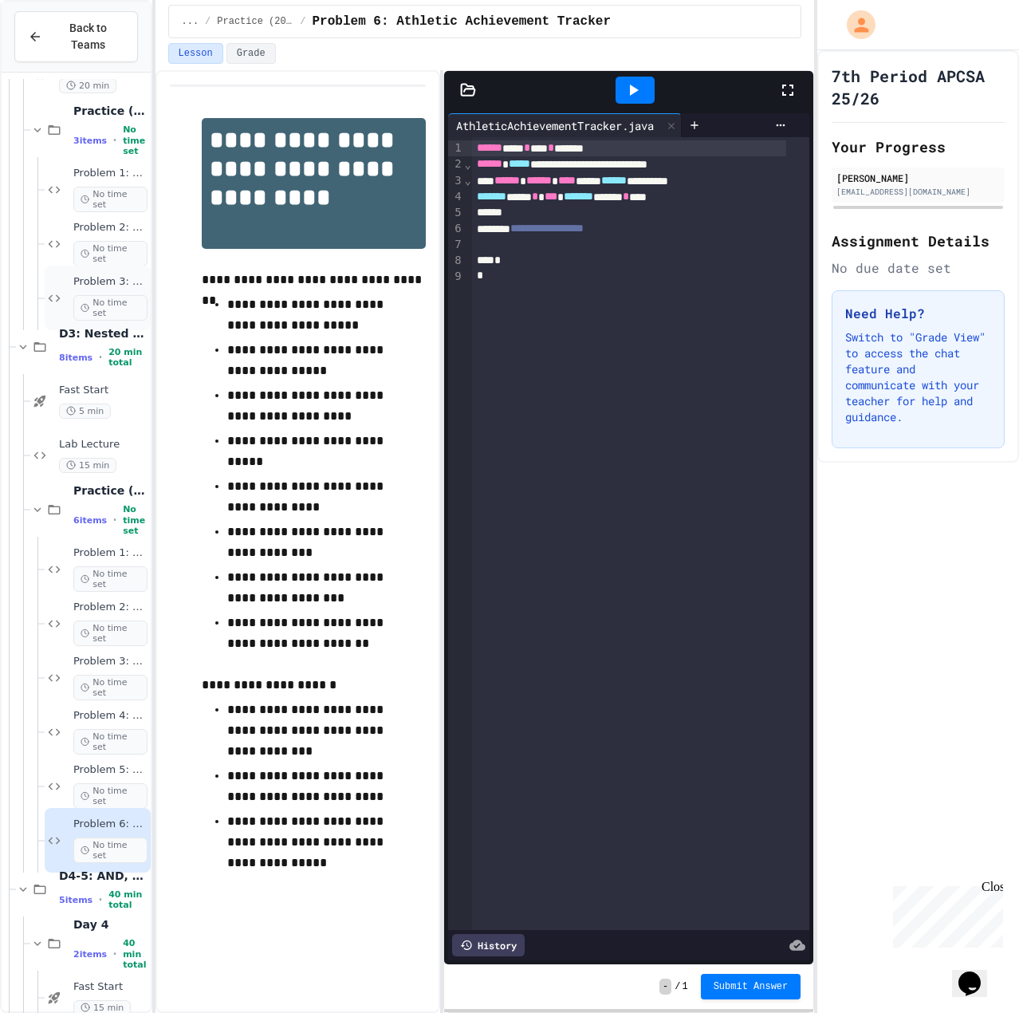
click at [103, 295] on span "No time set" at bounding box center [110, 308] width 74 height 26
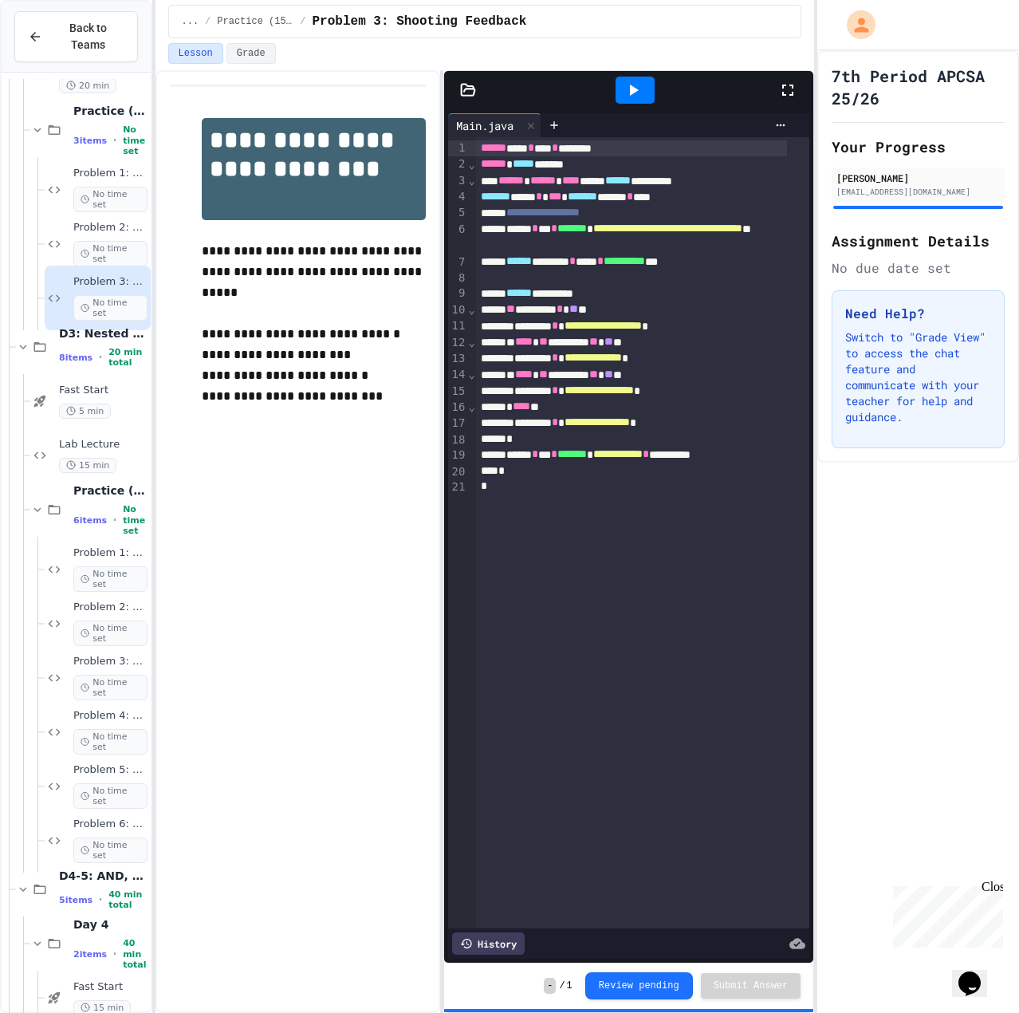
click at [95, 295] on span "No time set" at bounding box center [110, 308] width 74 height 26
click at [117, 187] on span "No time set" at bounding box center [110, 200] width 74 height 26
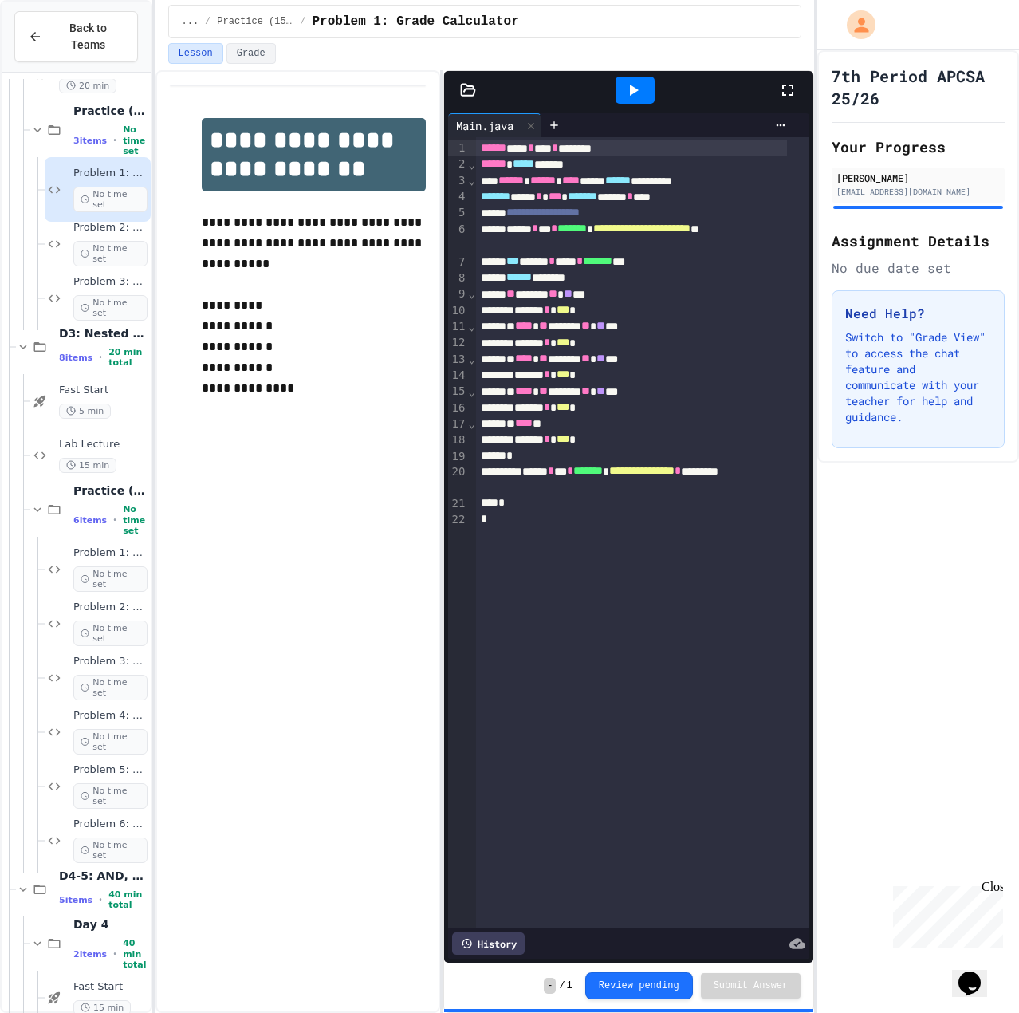
click at [107, 241] on span "No time set" at bounding box center [110, 254] width 74 height 26
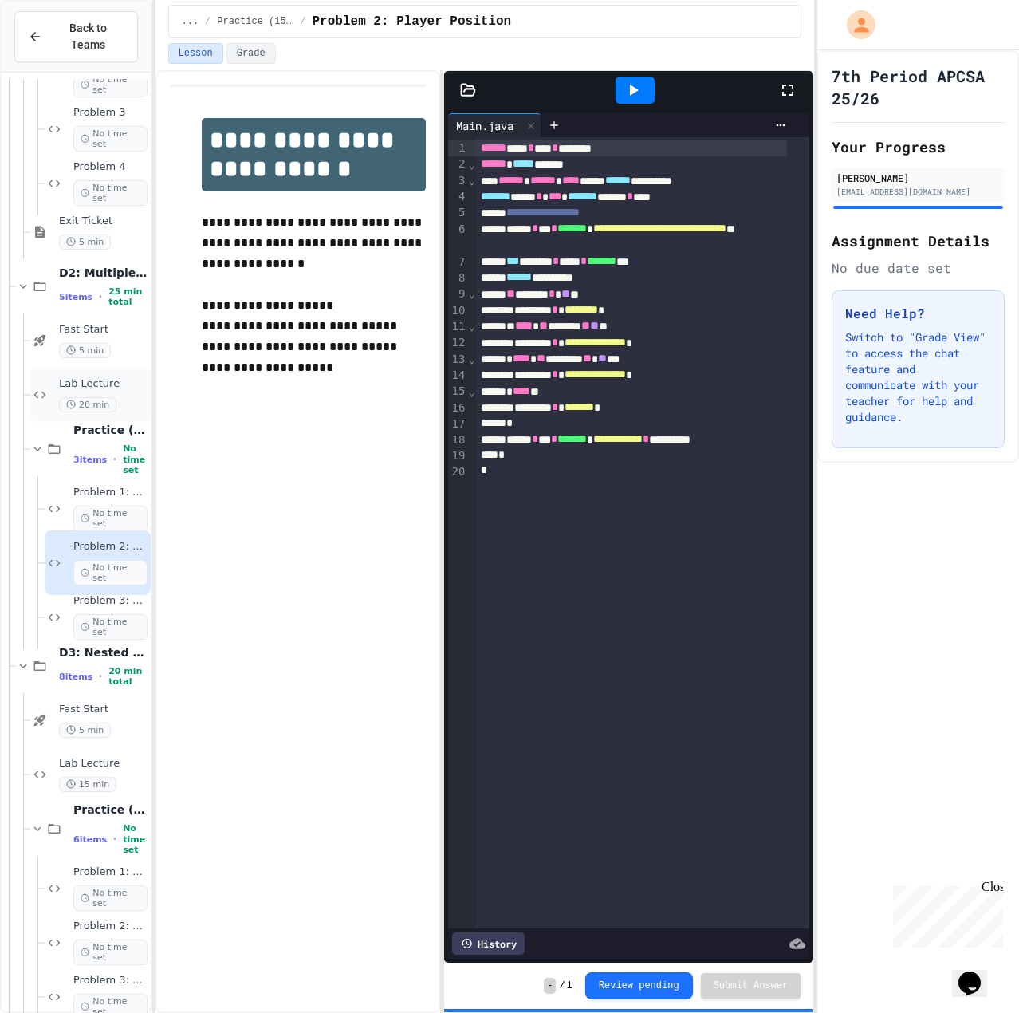
scroll to position [400, 0]
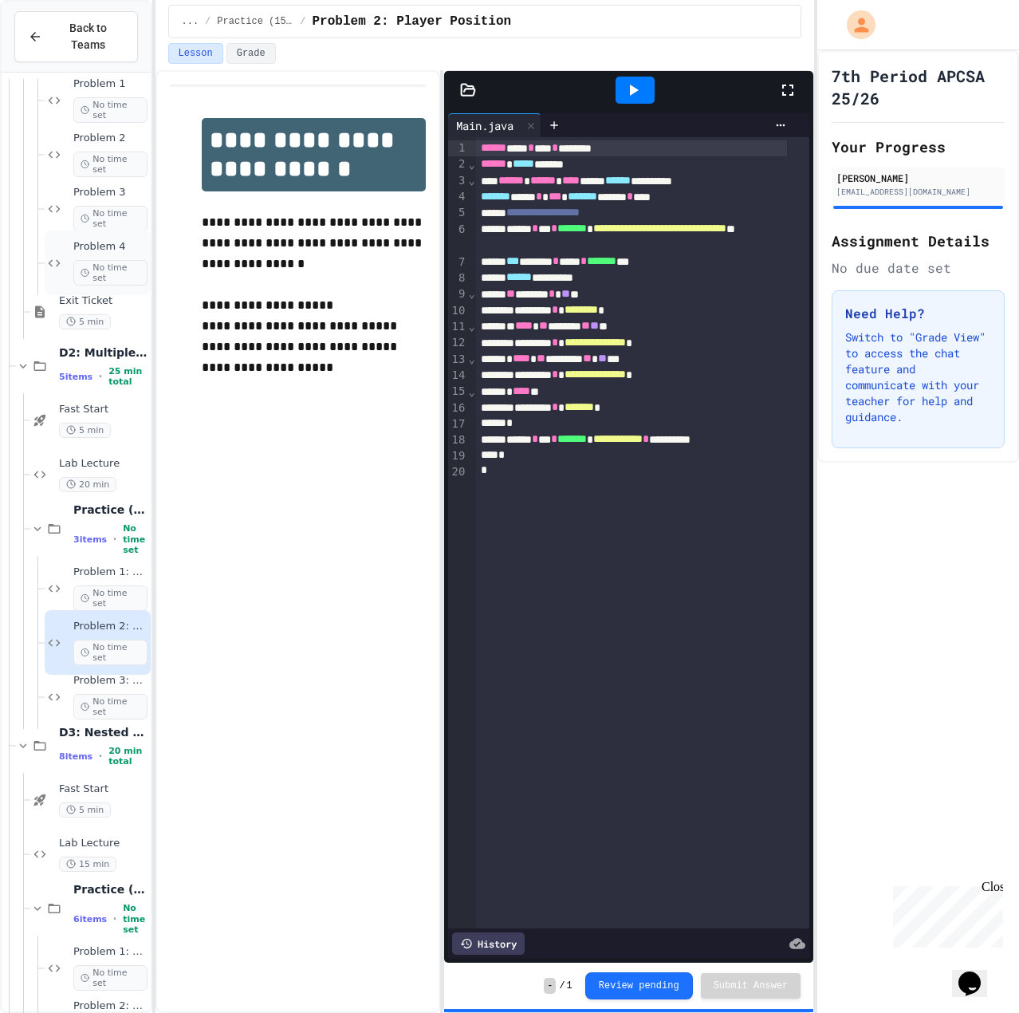
click at [107, 260] on span "No time set" at bounding box center [110, 273] width 74 height 26
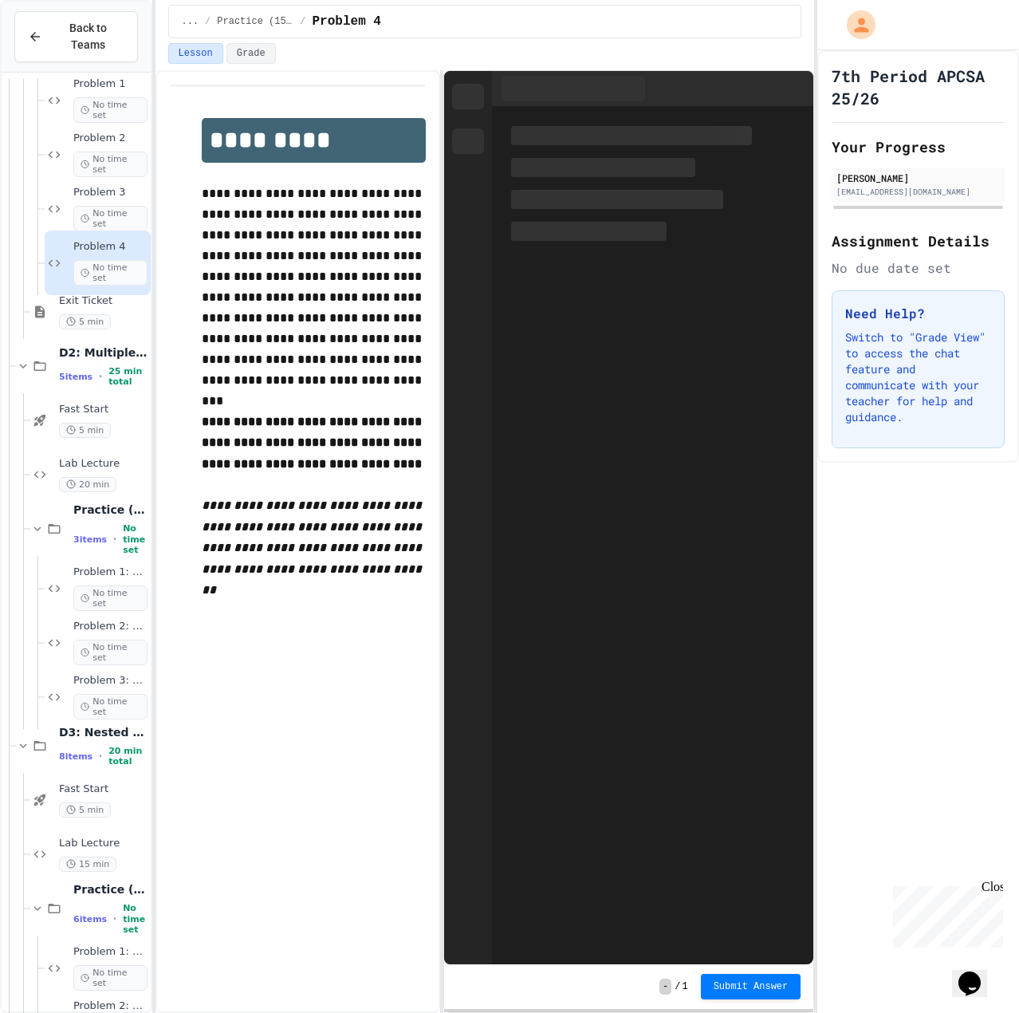
scroll to position [321, 0]
